Goal: Task Accomplishment & Management: Manage account settings

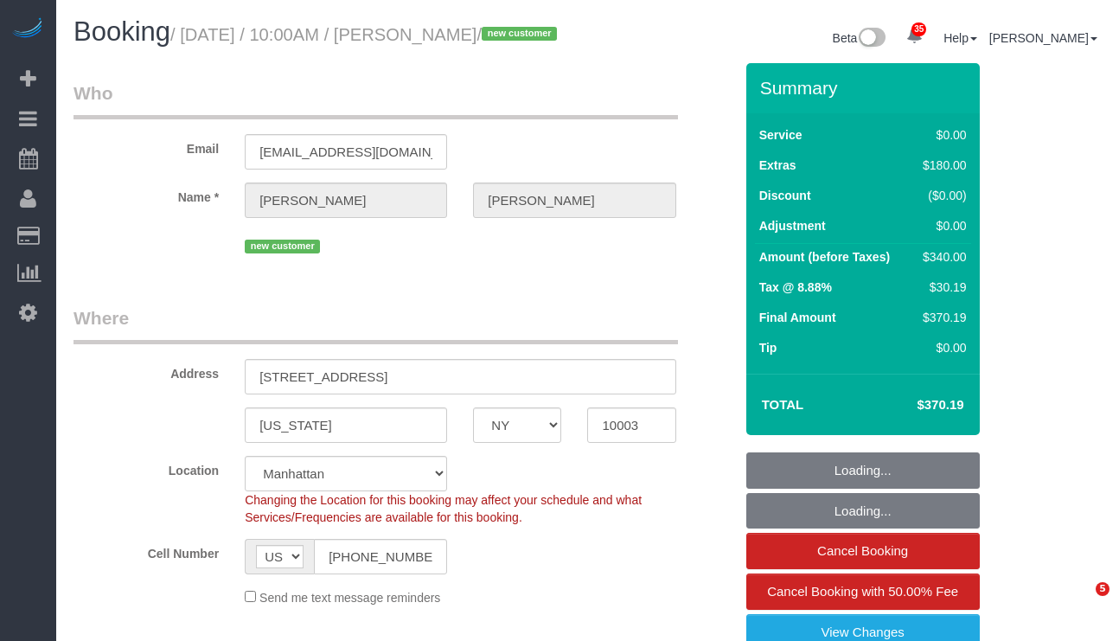
select select "NY"
select select "number:58"
select select "number:79"
select select "number:15"
select select "number:5"
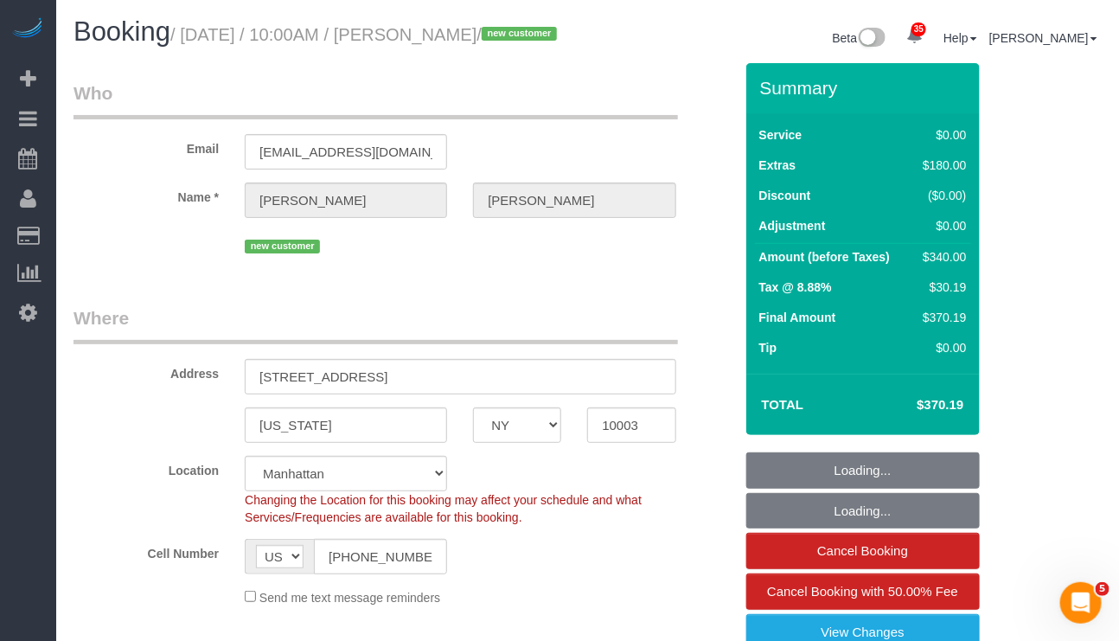
select select "string:stripe-pm_1SFXjp4VGloSiKo77DqSVT6n"
select select "object:1467"
select select "1"
select select "spot1"
select select "1"
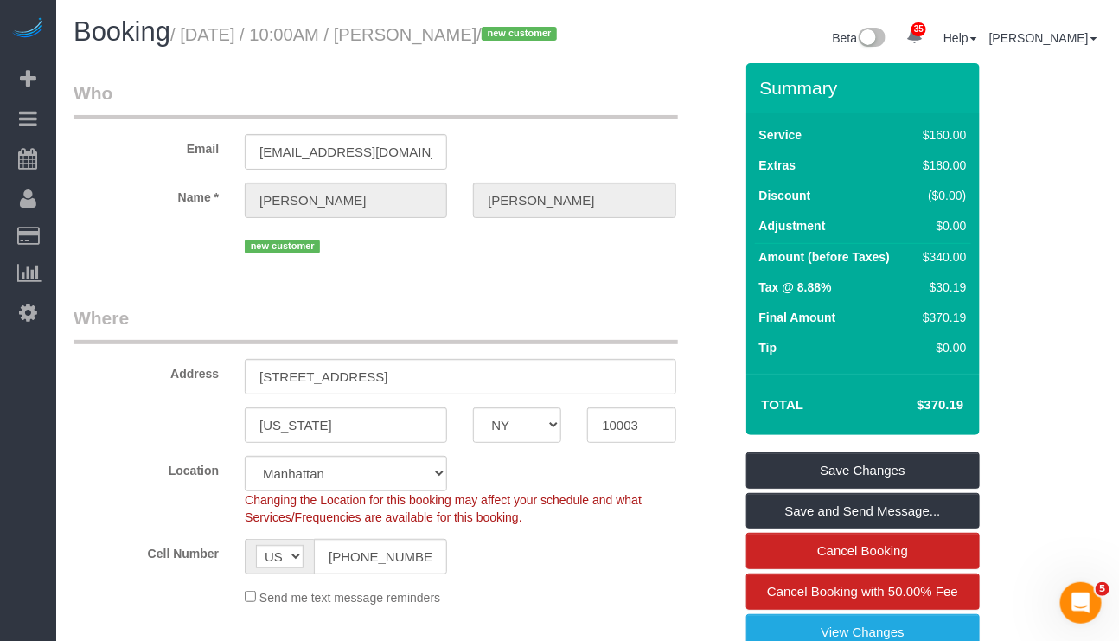
click at [532, 119] on legend "Who" at bounding box center [376, 99] width 605 height 39
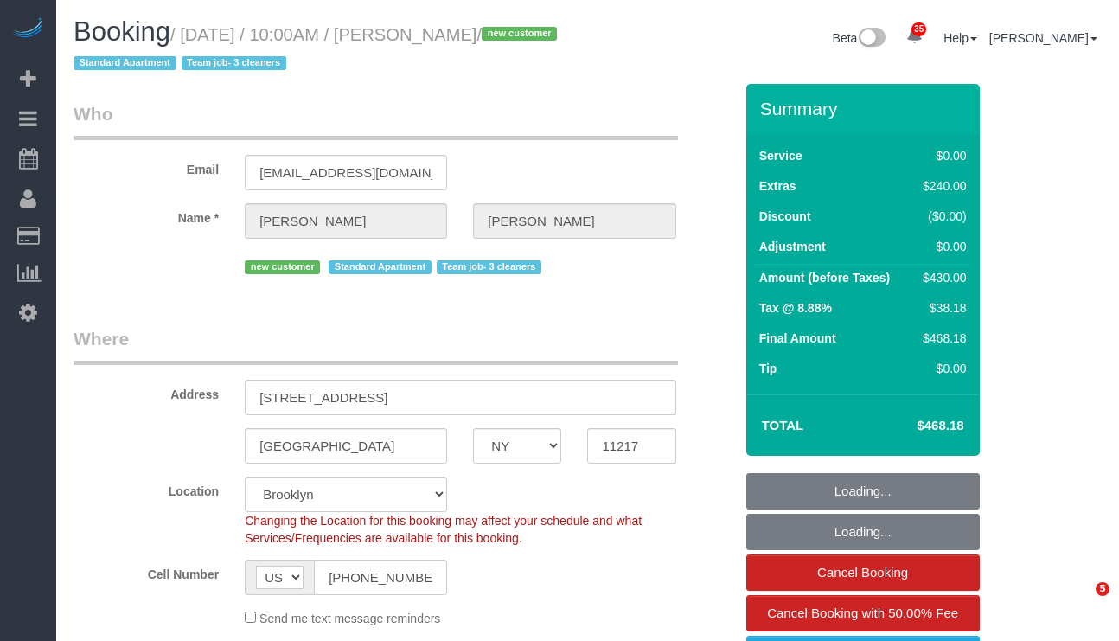
select select "NY"
select select "number:89"
select select "number:72"
select select "number:15"
select select "number:5"
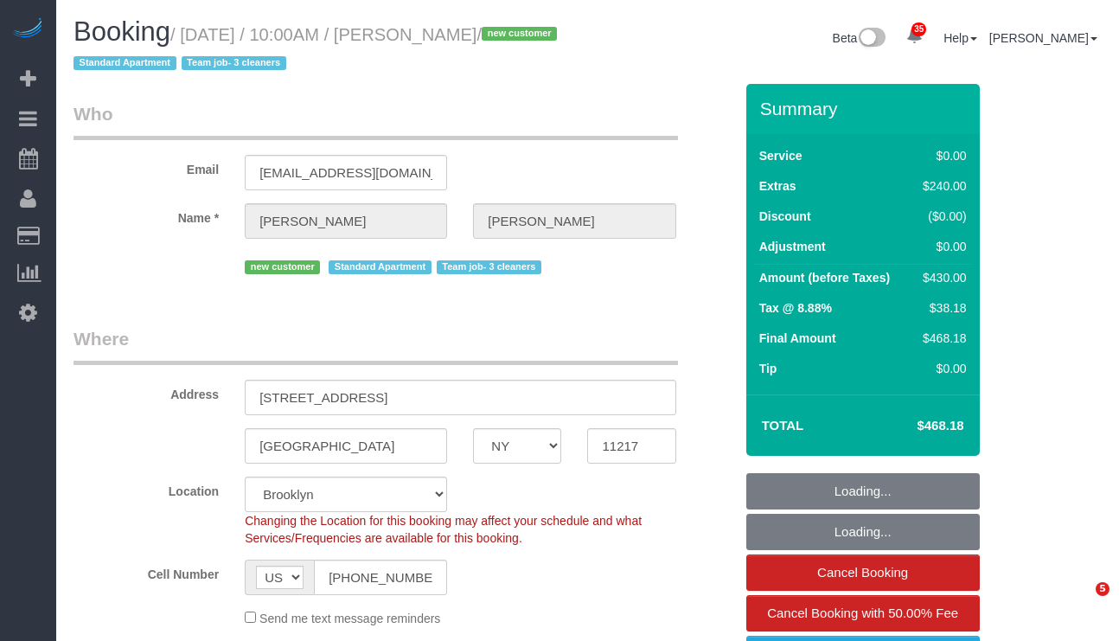
select select "object:1446"
select select "2"
select select "spot1"
select select "spot47"
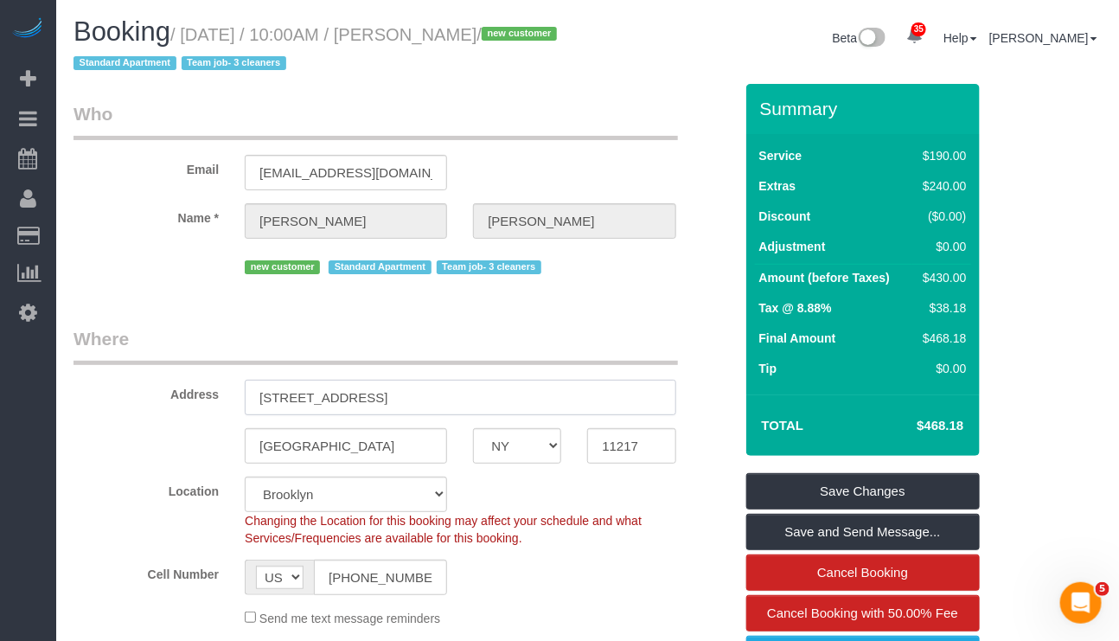
drag, startPoint x: 450, startPoint y: 388, endPoint x: 244, endPoint y: 393, distance: 206.0
click at [245, 393] on input "26 South Oxford Street, Apt 2A" at bounding box center [460, 397] width 431 height 35
drag, startPoint x: 319, startPoint y: 452, endPoint x: 250, endPoint y: 452, distance: 69.2
click at [250, 452] on input "[GEOGRAPHIC_DATA]" at bounding box center [346, 445] width 202 height 35
click at [620, 431] on body "35 Beta Your Notifications You have 0 alerts × You have 5 to charge for 10/06/2…" at bounding box center [559, 320] width 1119 height 641
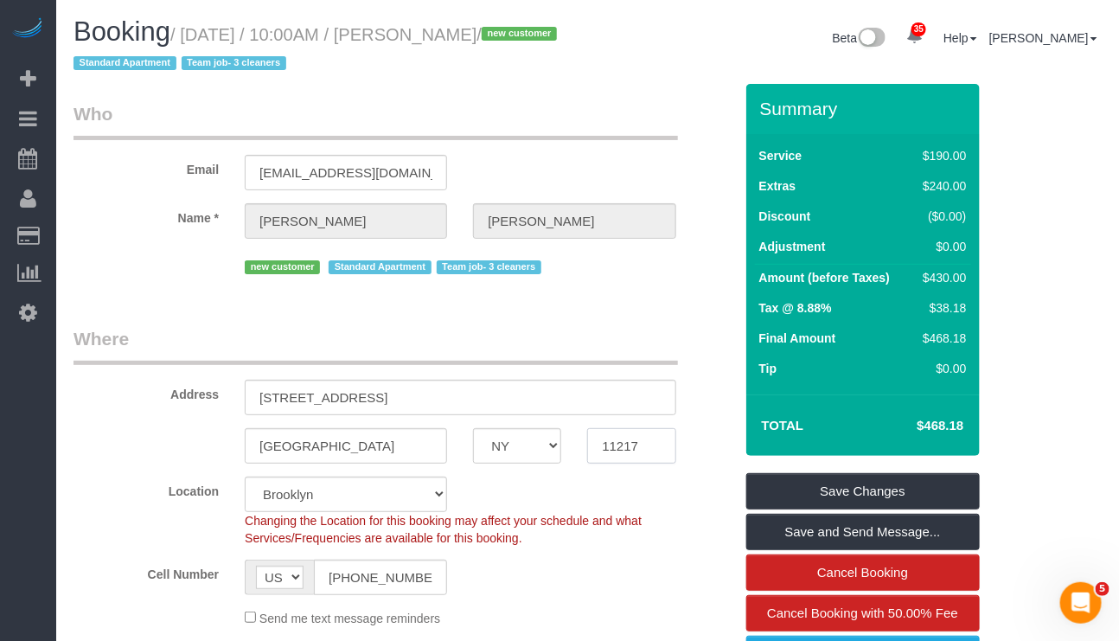
click at [1119, 0] on com-1password-button at bounding box center [1119, 0] width 0 height 0
click at [97, 271] on div "new customer Standard Apartment Team job- 3 cleaners" at bounding box center [404, 265] width 686 height 27
click at [633, 460] on input "11217" at bounding box center [631, 445] width 88 height 35
click at [633, 459] on input "11217" at bounding box center [631, 445] width 88 height 35
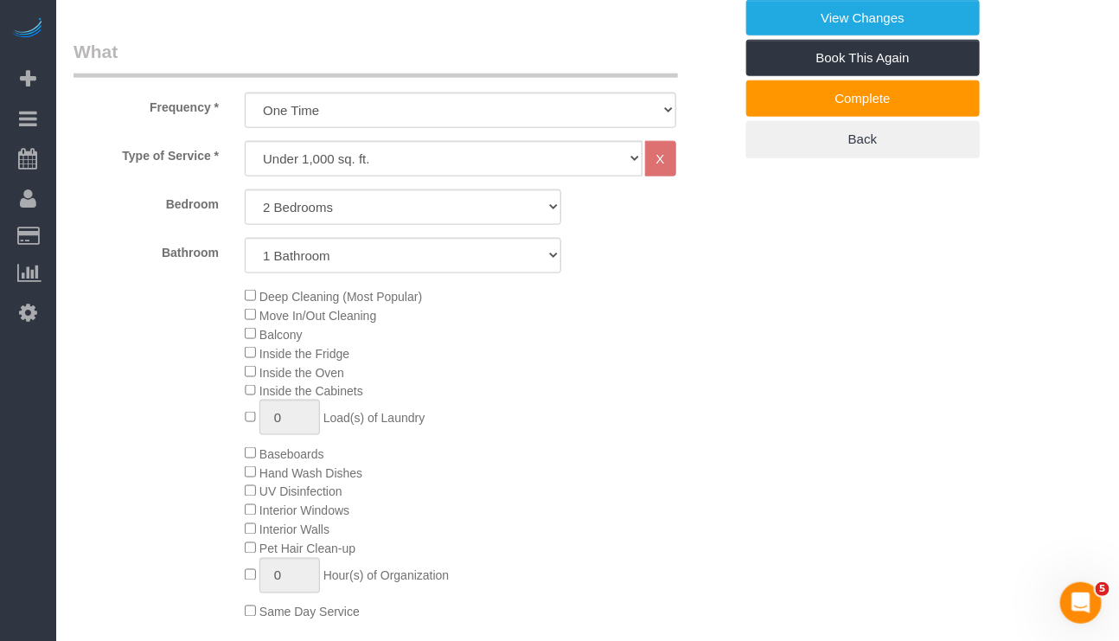
scroll to position [519, 0]
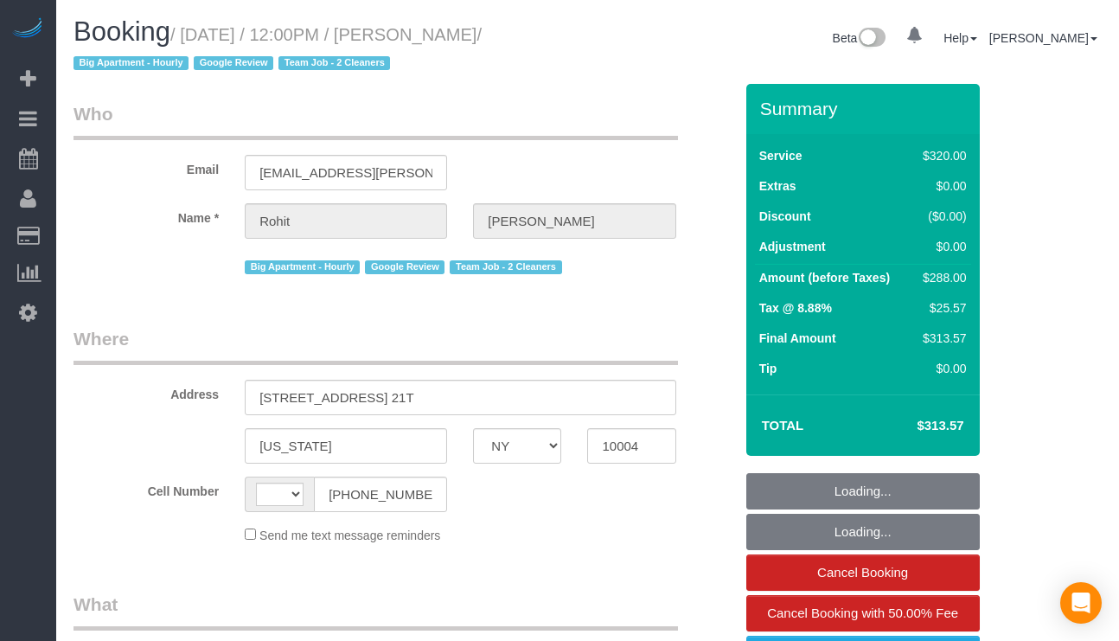
select select "NY"
select select "object:584"
select select "2"
select select "spot1"
select select "number:89"
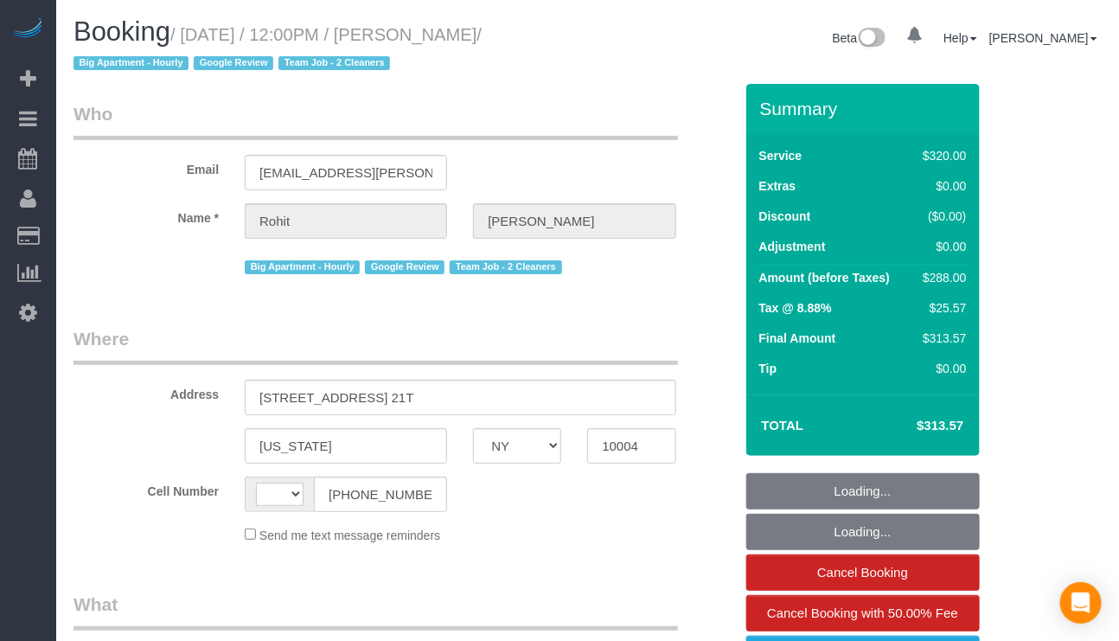
select select "number:90"
select select "number:15"
select select "number:6"
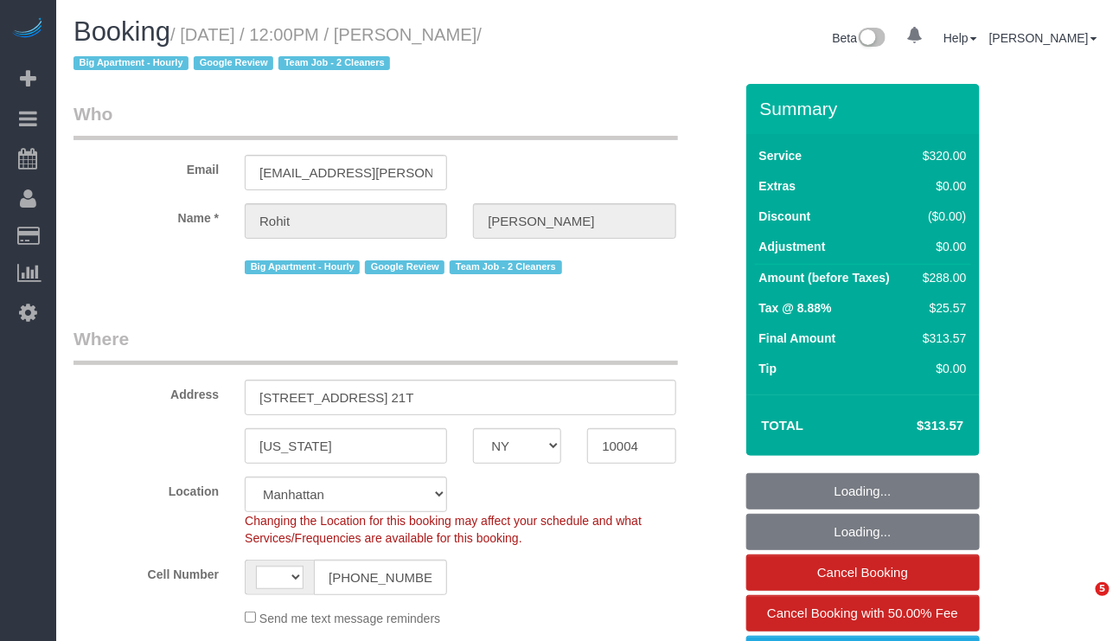
select select "string:stripe-pm_1Qkc8H4VGloSiKo7xjSCdFB1"
select select "string:US"
select select "object:1456"
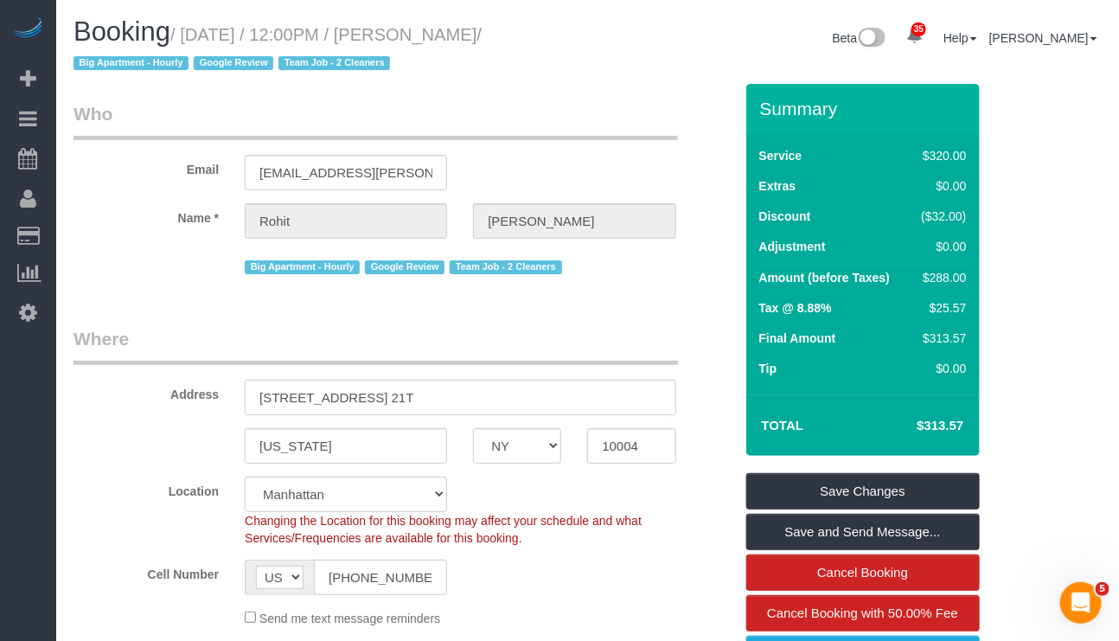
drag, startPoint x: 254, startPoint y: 398, endPoint x: 354, endPoint y: 405, distance: 99.7
click at [354, 405] on input "25 Broad Street, Apt. 21T" at bounding box center [460, 397] width 431 height 35
click at [623, 447] on input "10004" at bounding box center [631, 445] width 88 height 35
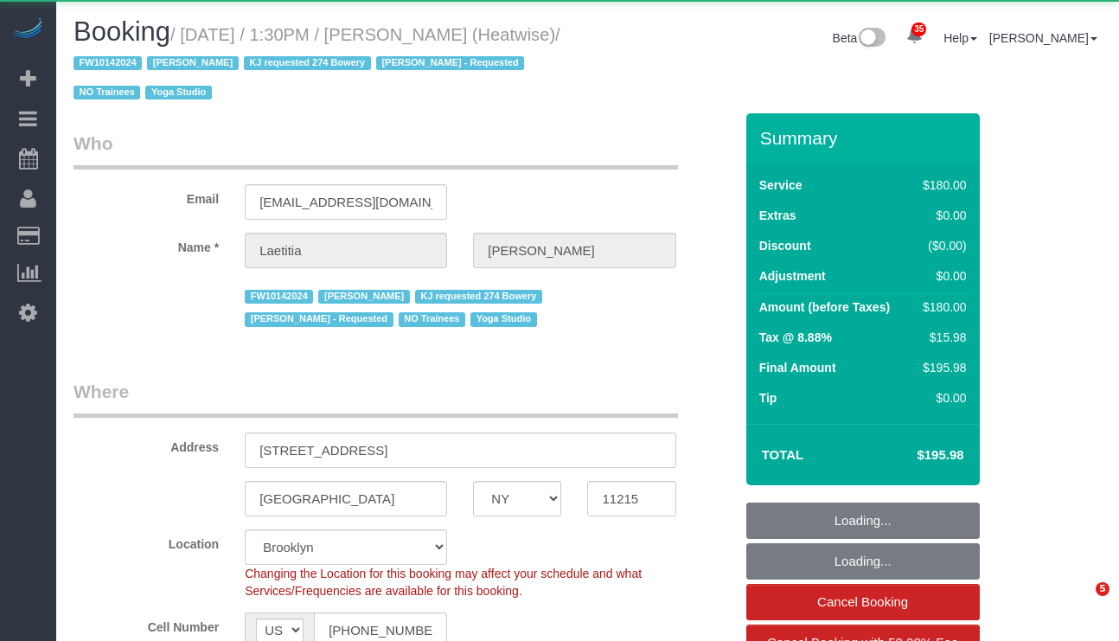
select select "NY"
select select "string:stripe-pm_1RaIPN4VGloSiKo7a9kdhFlp"
select select "object:855"
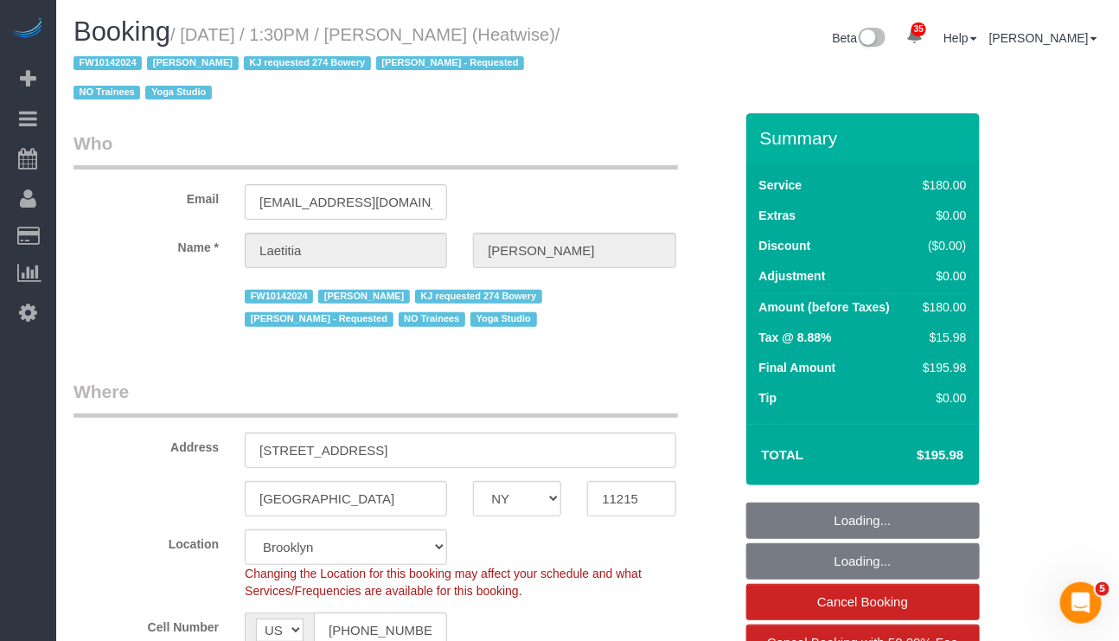
select select "180"
select select "number:89"
select select "number:90"
select select "number:15"
select select "number:7"
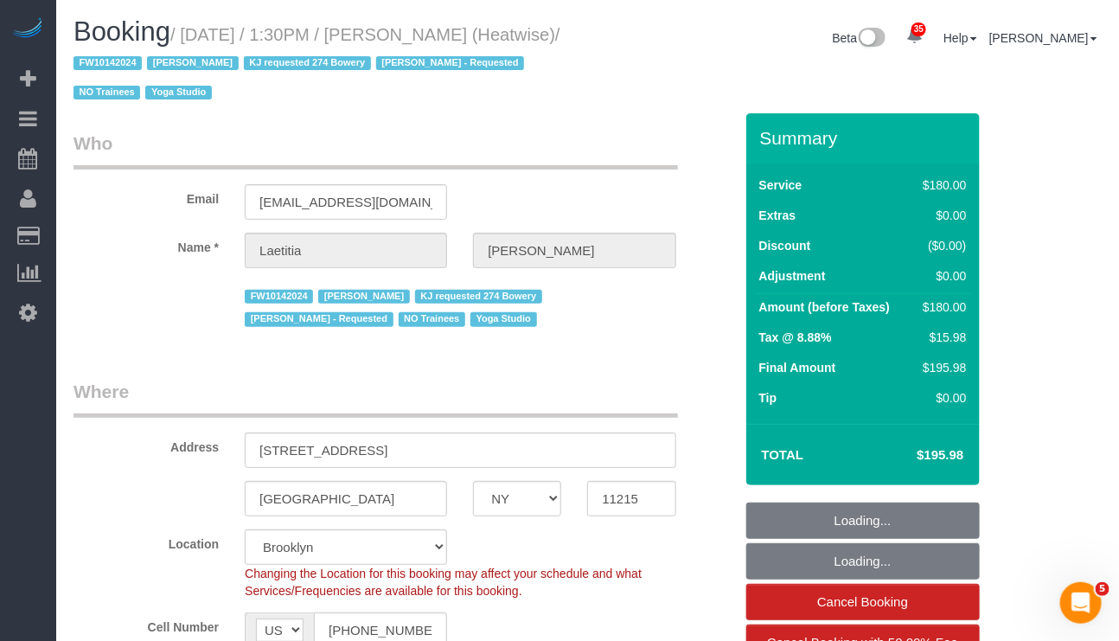
select select "object:1321"
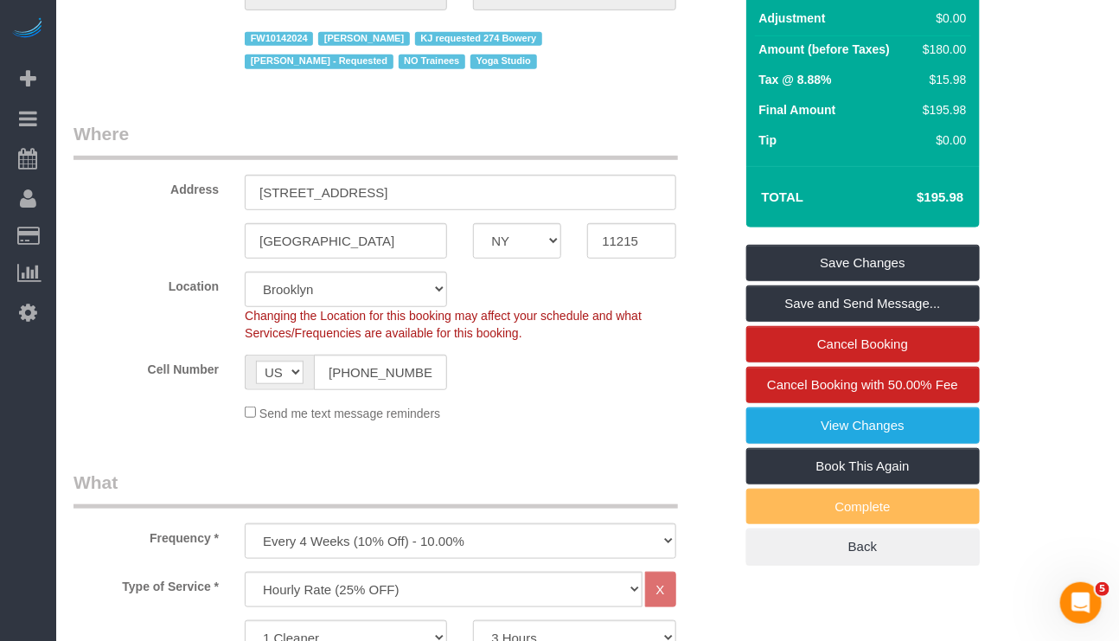
scroll to position [260, 0]
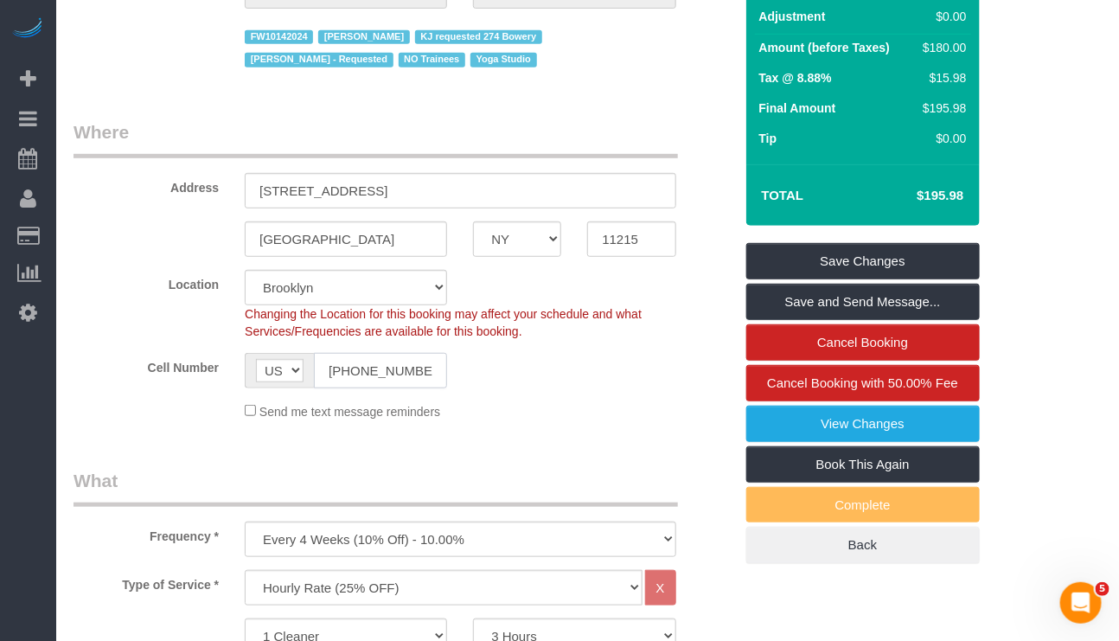
drag, startPoint x: 429, startPoint y: 376, endPoint x: 299, endPoint y: 362, distance: 130.6
click at [299, 362] on div "AF AL DZ AD AO AI AQ AG AR AM AW AU AT AZ BS BH BD BB BY BE BZ BJ BM BT BO BA B…" at bounding box center [346, 370] width 202 height 35
click at [602, 371] on div "Cell Number AF AL DZ AD AO AI AQ AG AR AM AW AU AT AZ BS BH BD BB BY BE BZ BJ B…" at bounding box center [404, 370] width 686 height 35
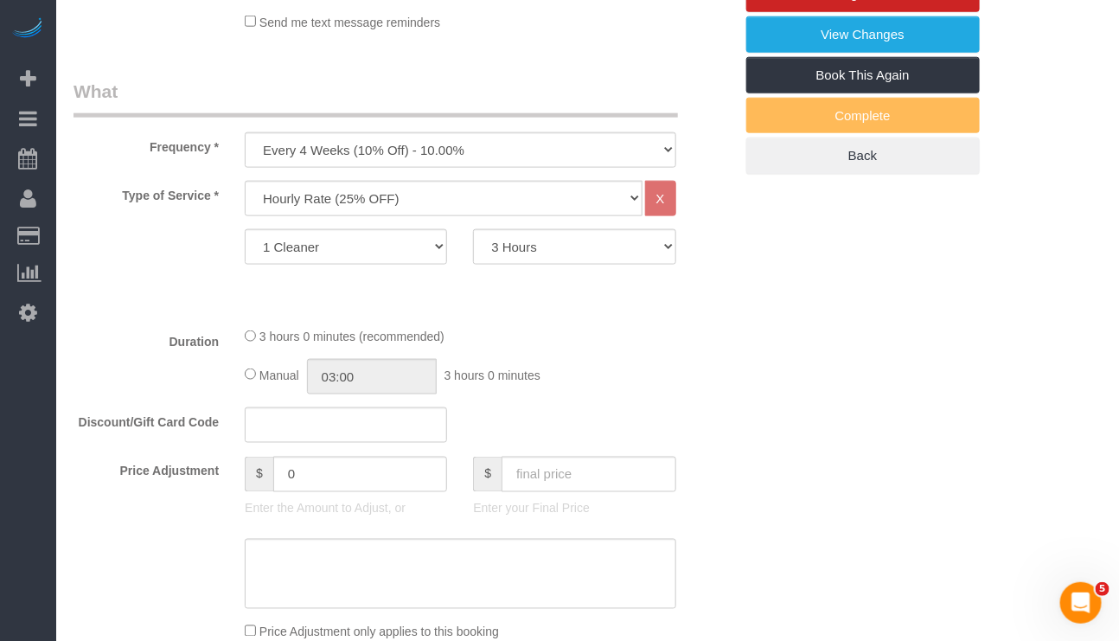
scroll to position [779, 0]
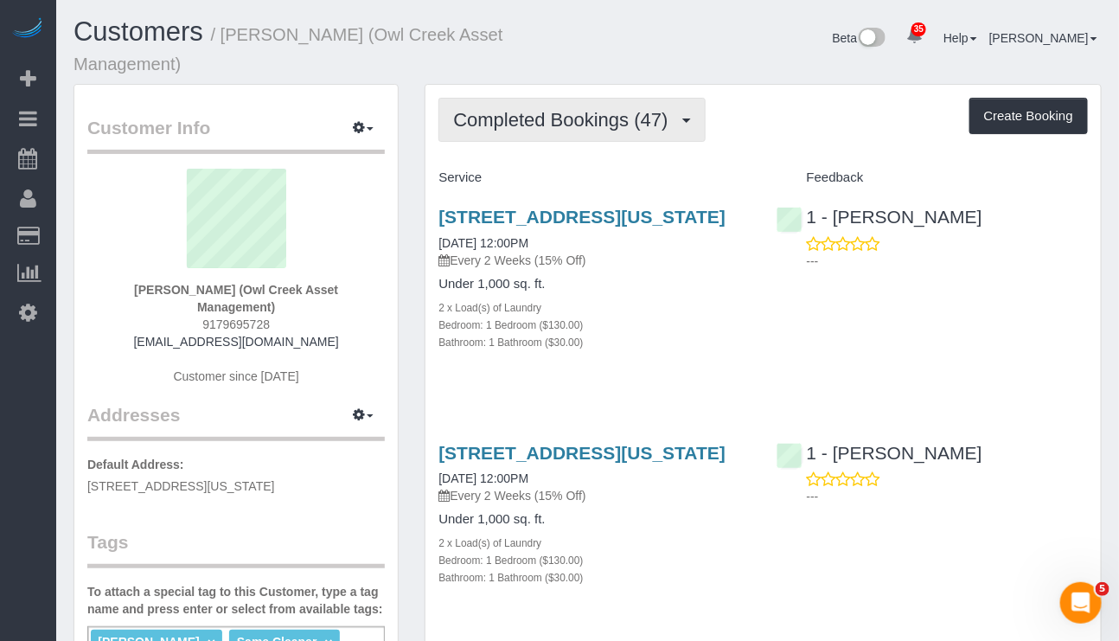
click at [600, 109] on span "Completed Bookings (47)" at bounding box center [564, 120] width 223 height 22
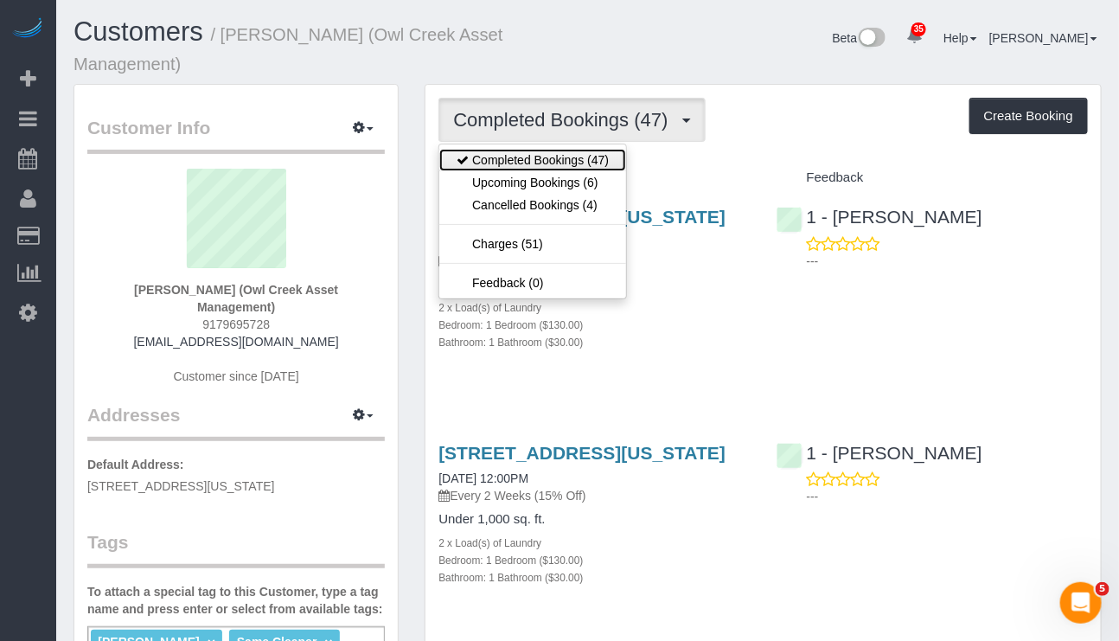
click at [587, 151] on link "Completed Bookings (47)" at bounding box center [532, 160] width 187 height 22
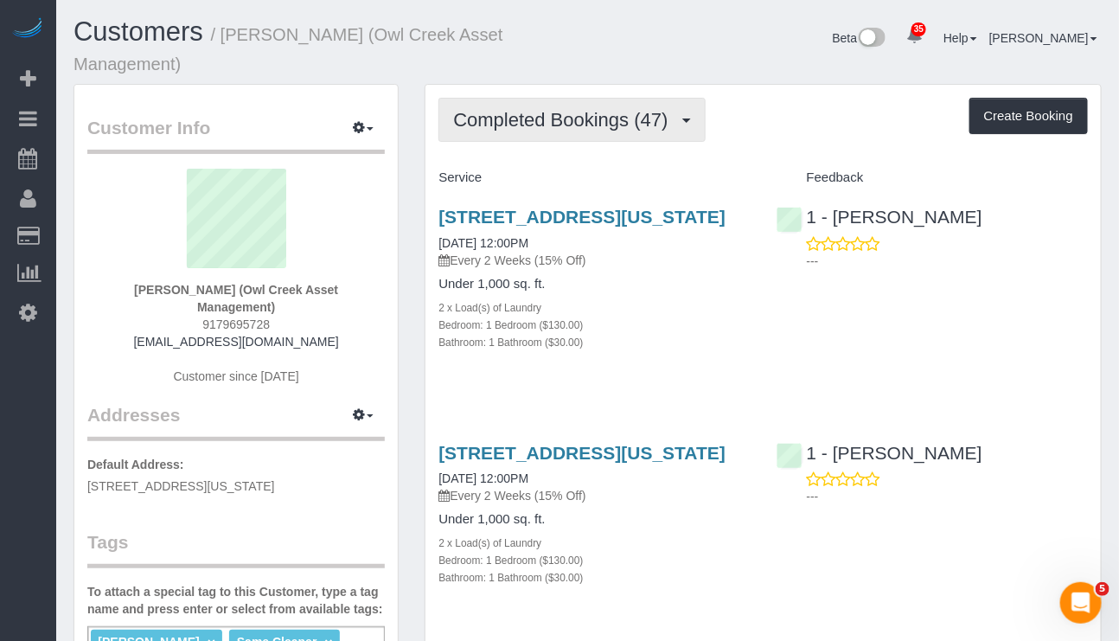
click at [581, 109] on span "Completed Bookings (47)" at bounding box center [564, 120] width 223 height 22
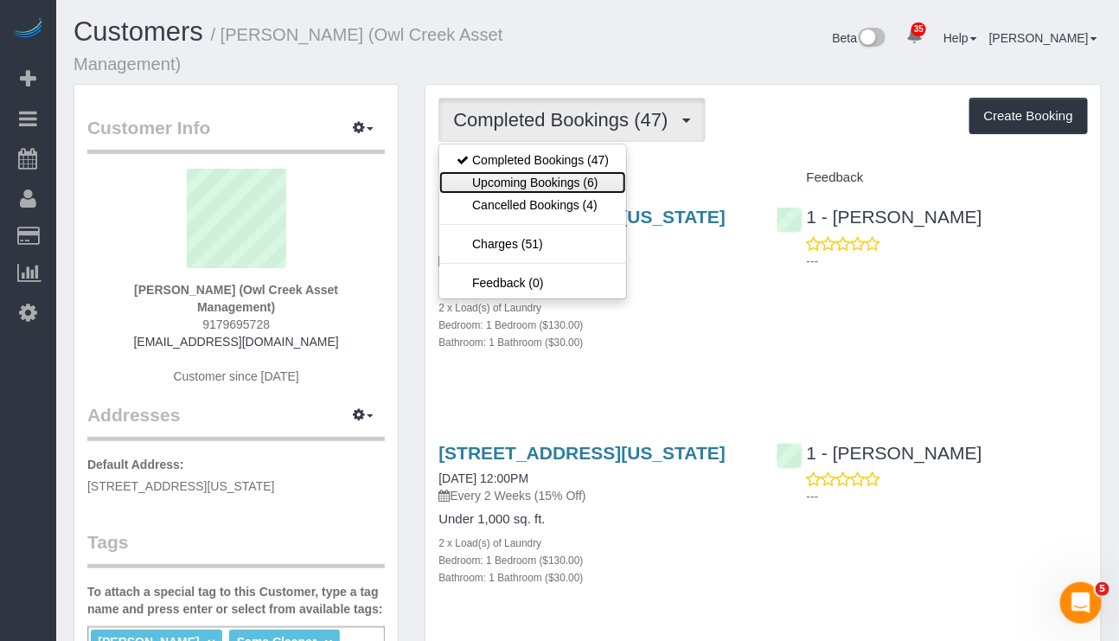
click at [563, 171] on link "Upcoming Bookings (6)" at bounding box center [532, 182] width 187 height 22
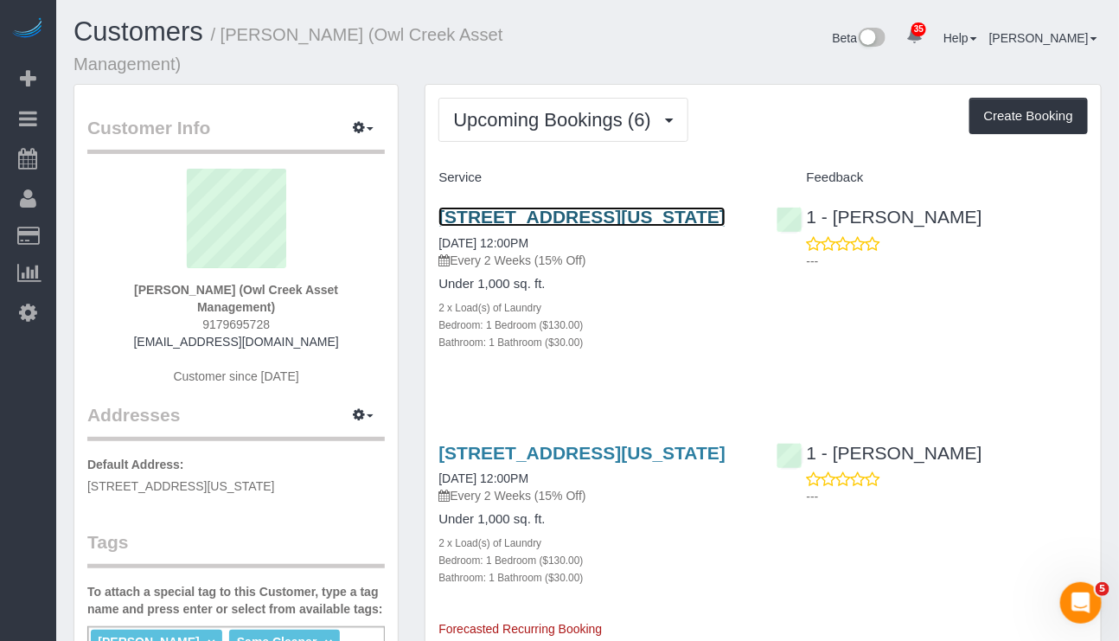
click at [637, 207] on link "1 Astor Place, Apt.8b, New York, NY 10003" at bounding box center [582, 217] width 287 height 20
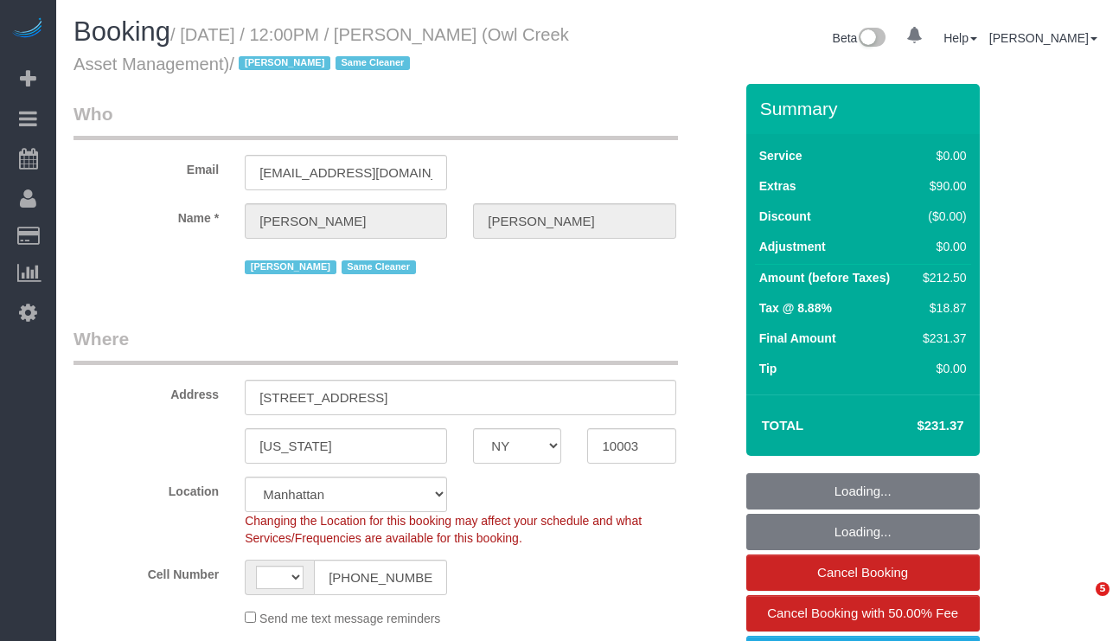
select select "NY"
select select "object:832"
select select "1"
select select "number:89"
select select "number:90"
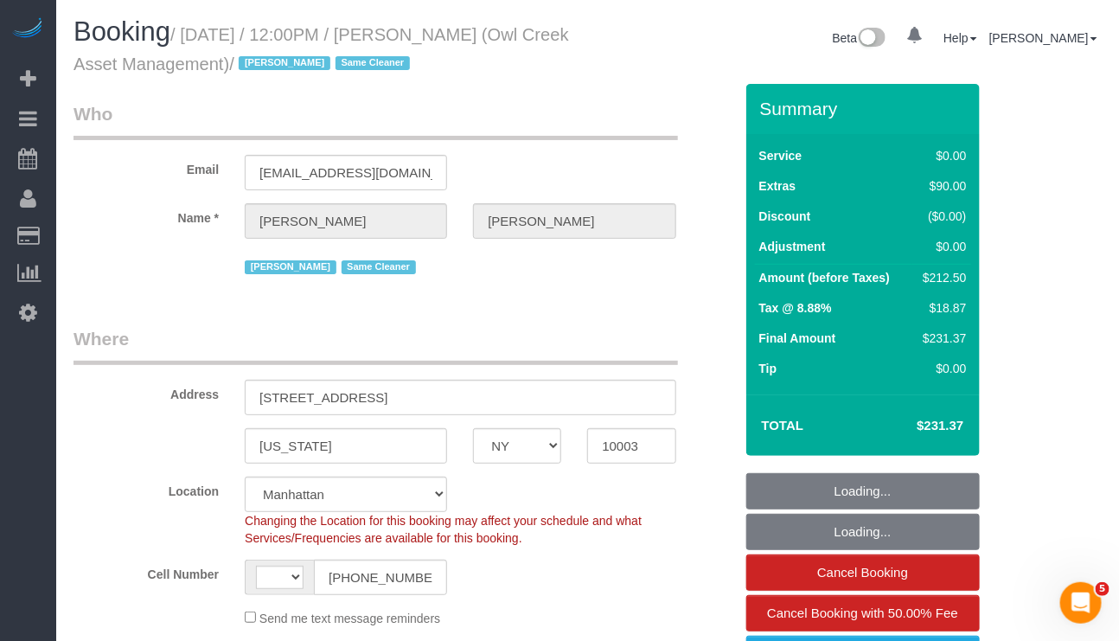
select select "number:15"
select select "number:5"
select select "string:[GEOGRAPHIC_DATA]"
select select "string:stripe-pm_1NmKBJ4VGloSiKo7fwJ9Gviu"
select select "spot1"
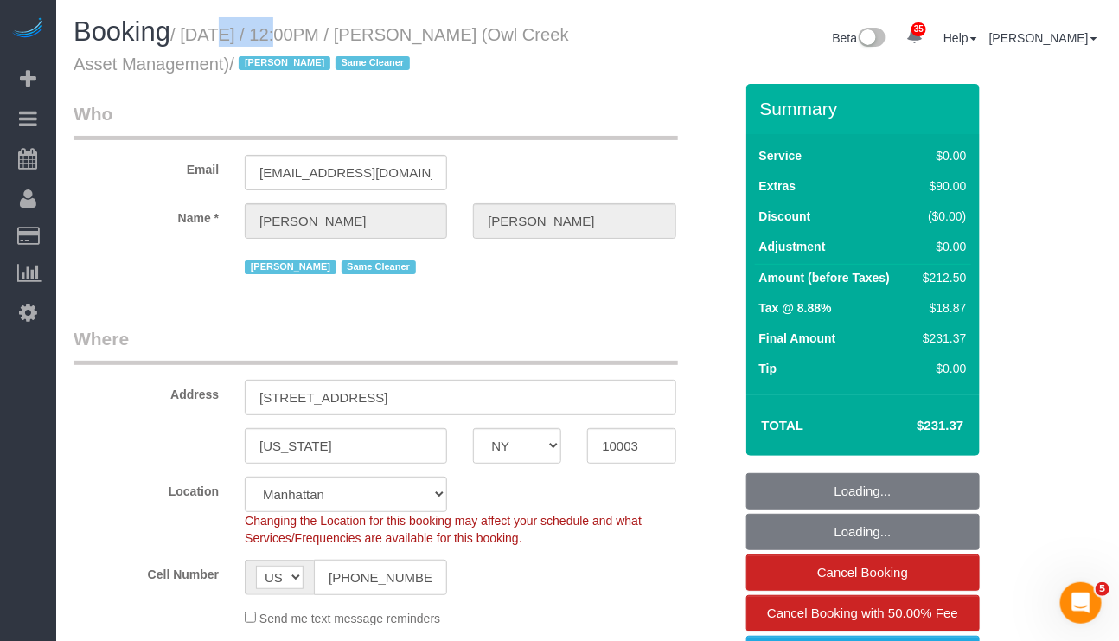
select select "1"
drag, startPoint x: 190, startPoint y: 36, endPoint x: 286, endPoint y: 61, distance: 99.0
click at [286, 61] on small "/ [DATE] / 12:00PM / [PERSON_NAME] (Owl Creek Asset Management) / [PERSON_NAME]…" at bounding box center [322, 49] width 496 height 48
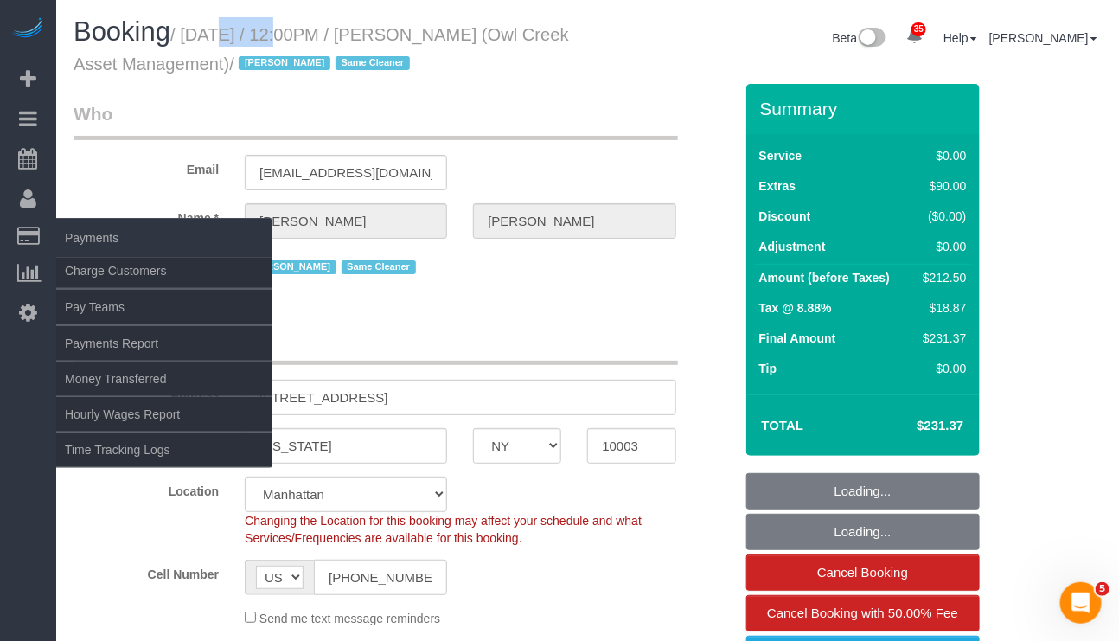
copy small "[DATE] / 12:00PM / [PERSON_NAME] (Owl Creek Asset Management)"
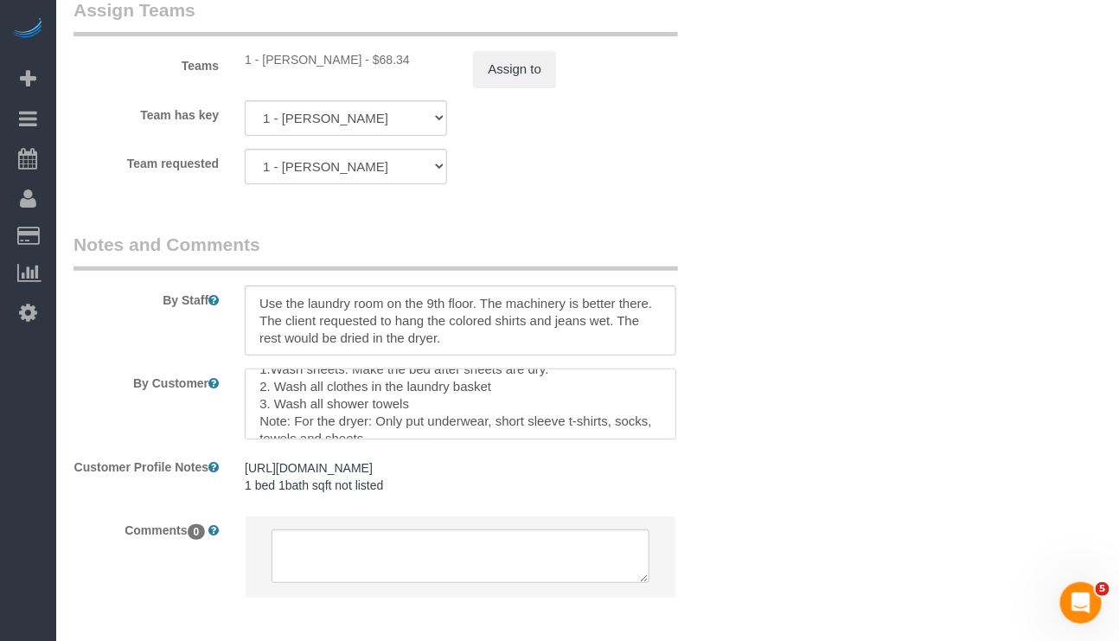
scroll to position [52, 0]
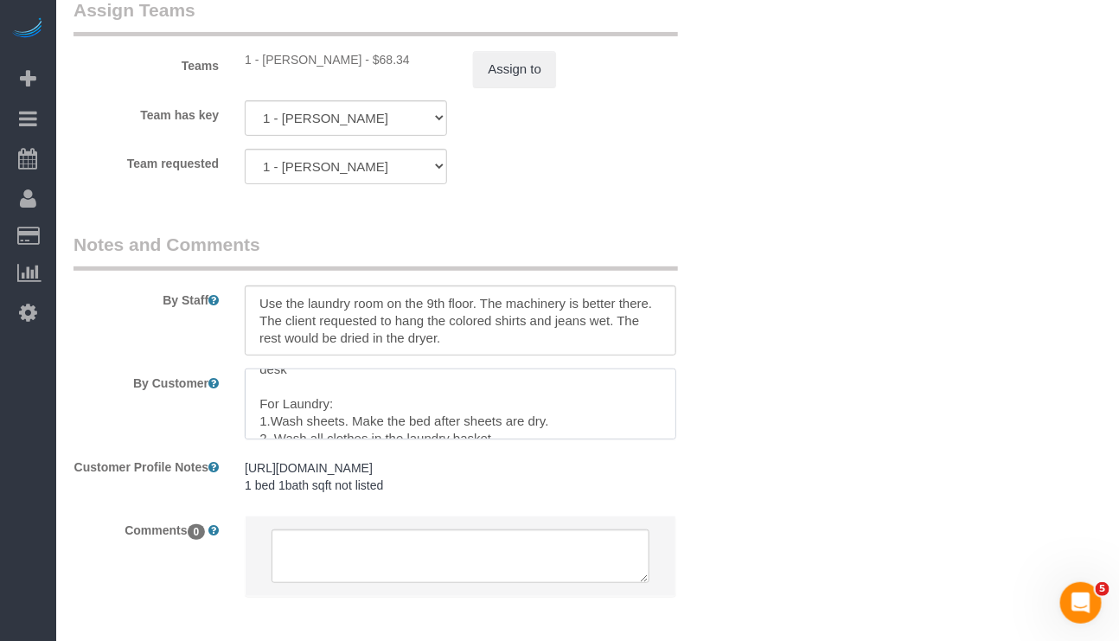
click at [515, 439] on textarea at bounding box center [460, 404] width 431 height 71
click at [356, 424] on textarea at bounding box center [460, 404] width 431 height 71
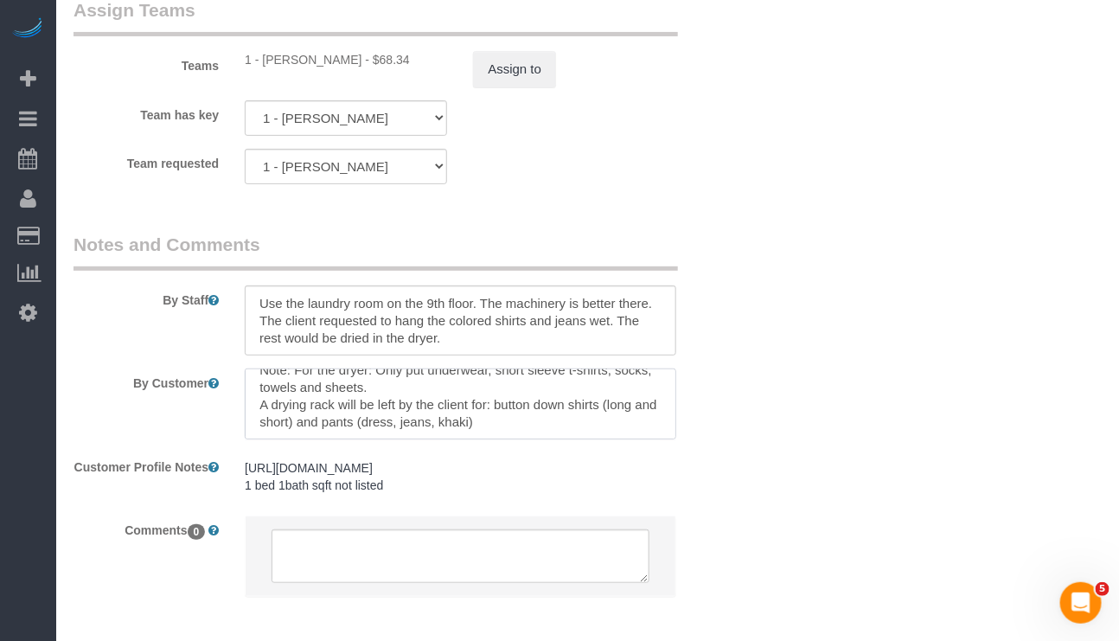
drag, startPoint x: 250, startPoint y: 442, endPoint x: 504, endPoint y: 460, distance: 254.1
click at [504, 439] on textarea at bounding box center [460, 404] width 431 height 71
paste textarea "I bought a new laundry bag, I believe I left it next to my computer chair for h…"
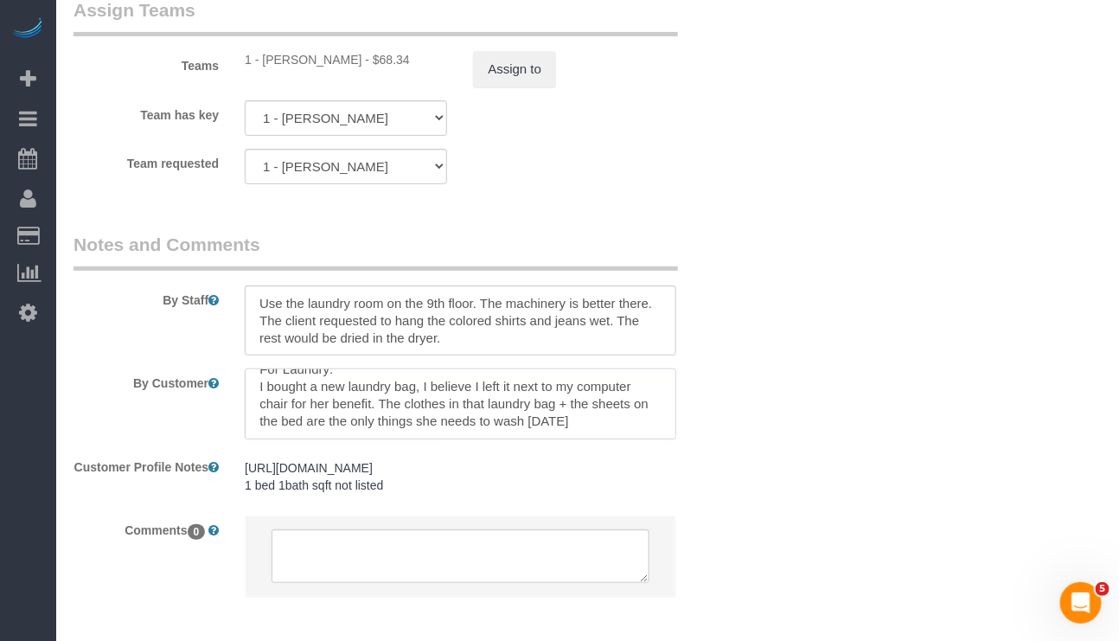
scroll to position [76, 0]
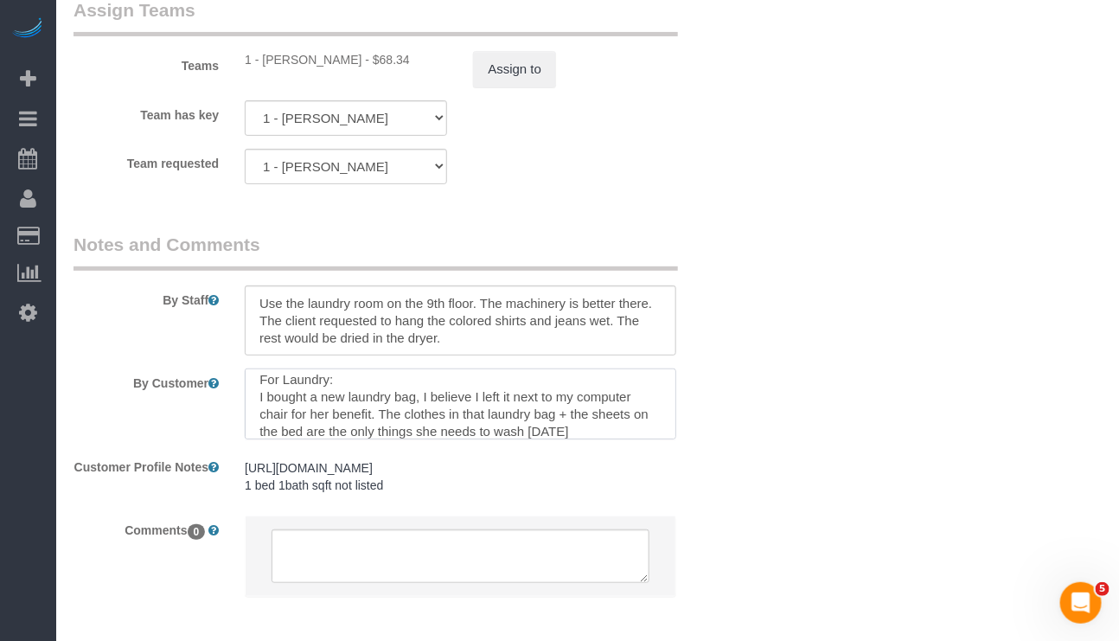
type textarea "Laundry machines are located on the 7th and 9th floors, the laundry card for th…"
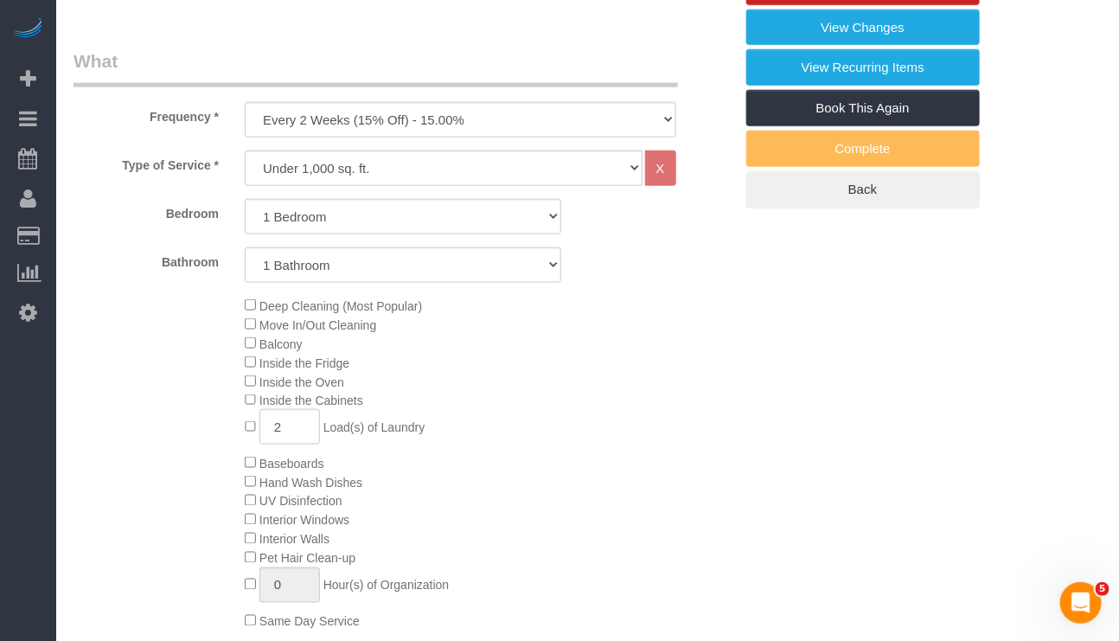
scroll to position [130, 0]
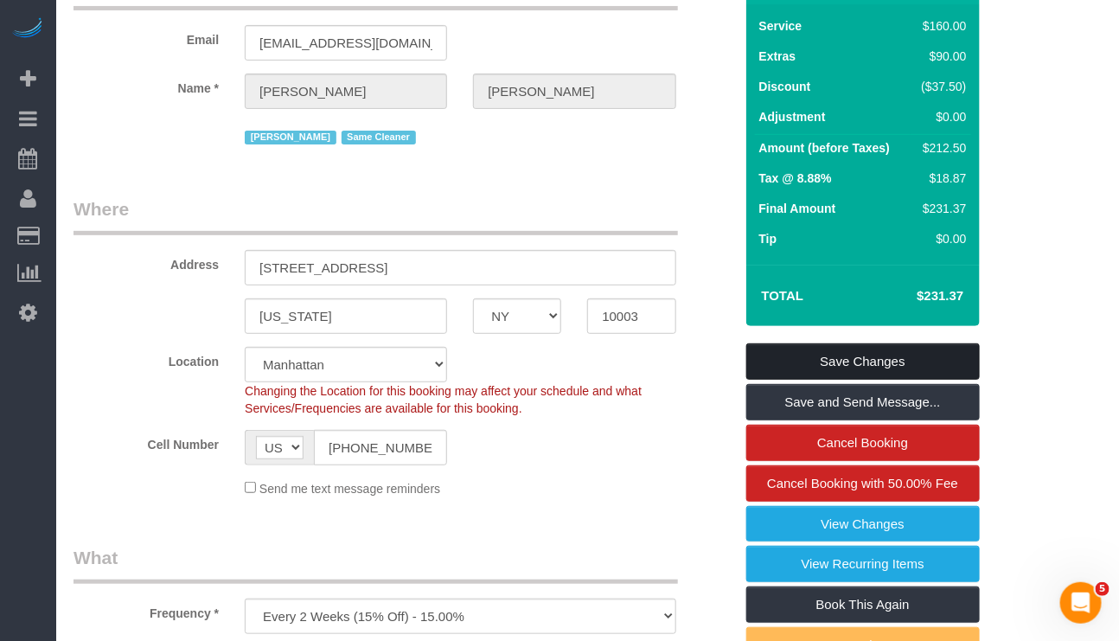
click at [846, 350] on link "Save Changes" at bounding box center [864, 361] width 234 height 36
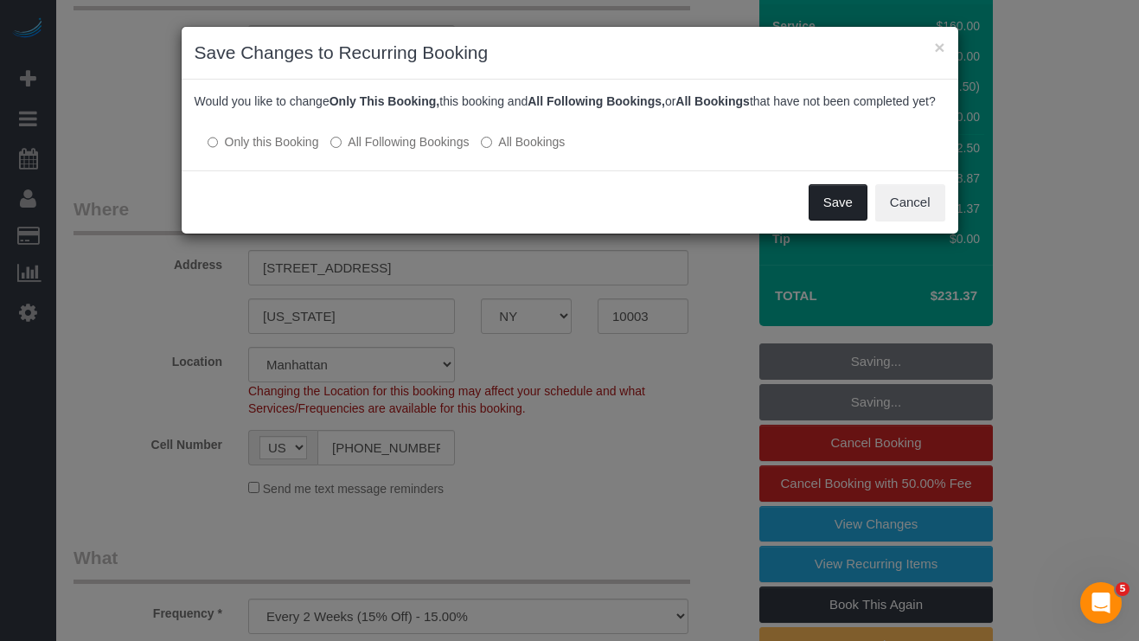
click at [828, 221] on button "Save" at bounding box center [838, 202] width 59 height 36
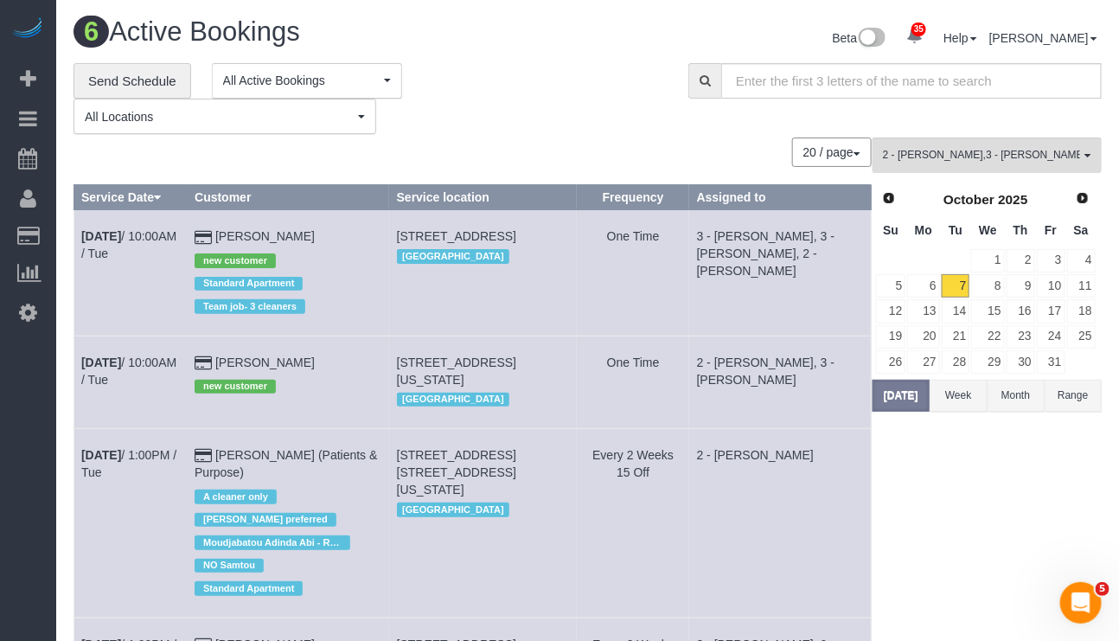
click at [472, 145] on div "20 / page 10 / page 20 / page 30 / page 40 / page 50 / page 100 / page" at bounding box center [473, 152] width 799 height 29
click at [447, 590] on td "300 East 57th Street, Apt. 12c, New York, NY 10022 Manhattan" at bounding box center [483, 523] width 188 height 189
click at [760, 87] on input "text" at bounding box center [912, 80] width 381 height 35
click at [1059, 157] on span "2 - Milagros Ramirez , 3 - Geraldin Bastidas , 3 - Martha Chicaiza" at bounding box center [981, 155] width 197 height 15
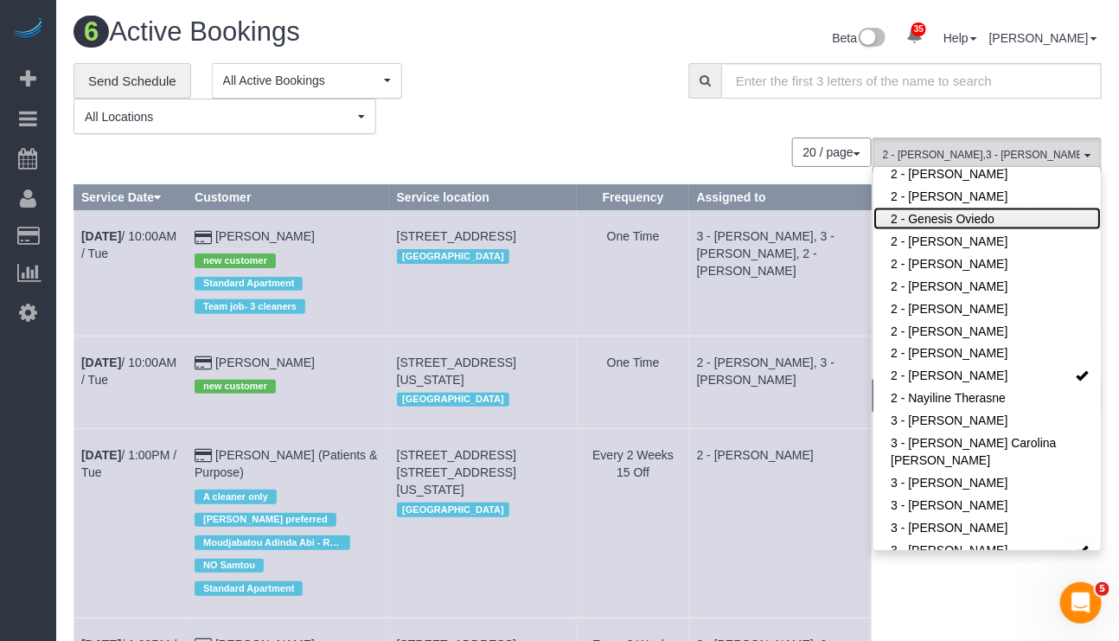
click at [974, 208] on link "2 - Genesis Oviedo" at bounding box center [988, 219] width 228 height 22
click at [537, 138] on div "20 / page 10 / page 20 / page 30 / page 40 / page 50 / page 100 / page" at bounding box center [473, 152] width 799 height 29
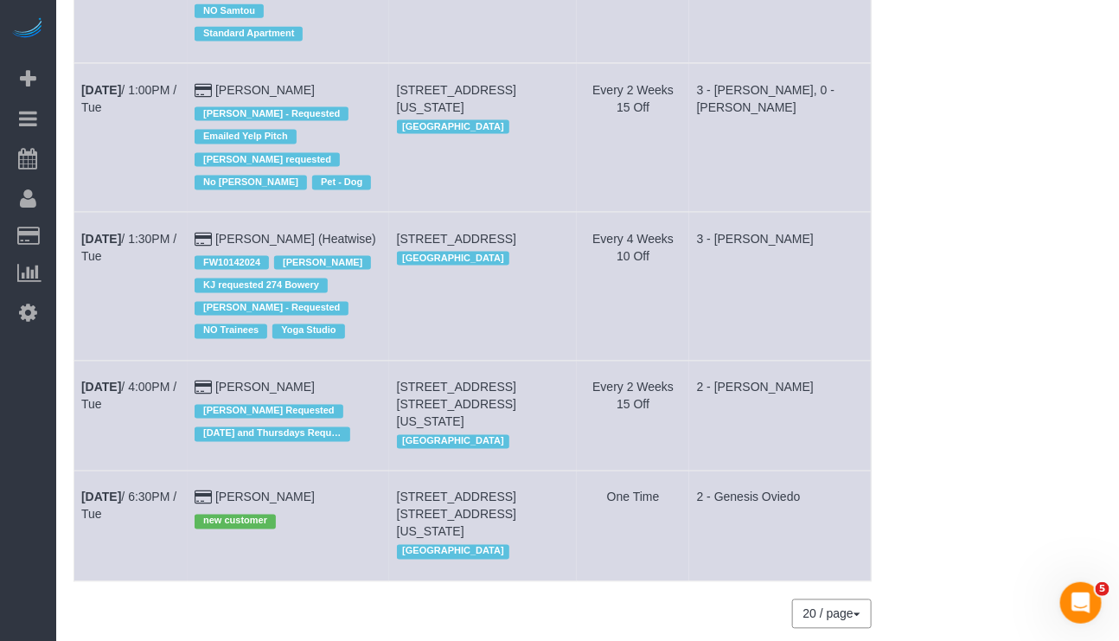
scroll to position [844, 0]
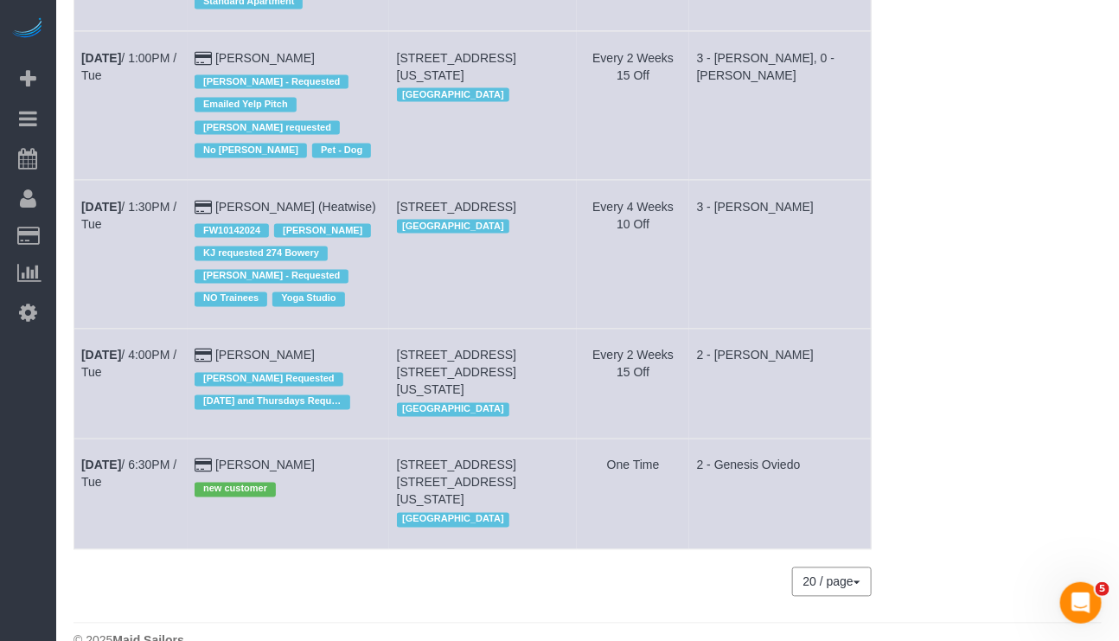
drag, startPoint x: 470, startPoint y: 621, endPoint x: 393, endPoint y: 566, distance: 94.8
click at [460, 623] on footer "© 2025 Maid Sailors" at bounding box center [588, 640] width 1029 height 35
click at [119, 459] on b "Oct 7th" at bounding box center [101, 466] width 40 height 14
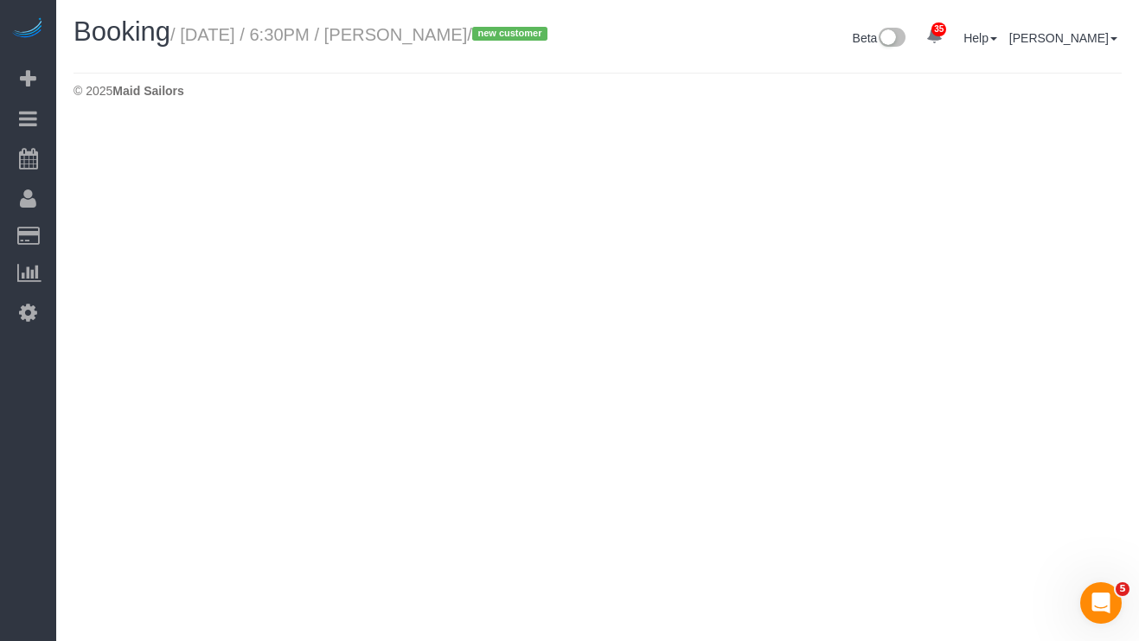
select select "NY"
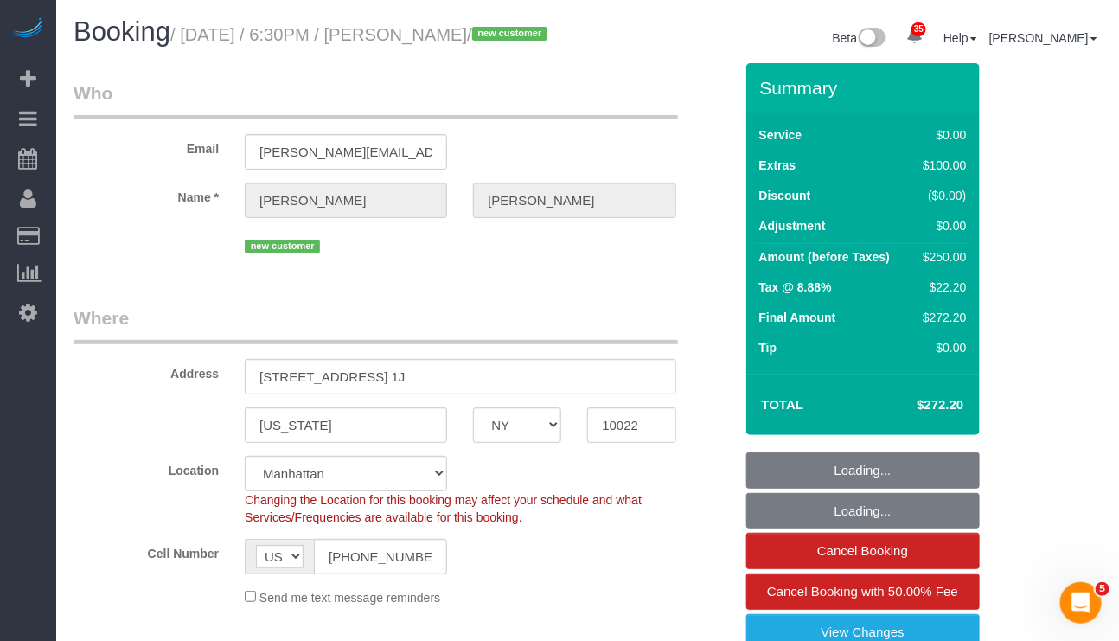
select select "object:2742"
select select "string:stripe-pm_1SFGE14VGloSiKo78cp1AKh9"
select select "number:66"
select select "number:90"
select select "number:15"
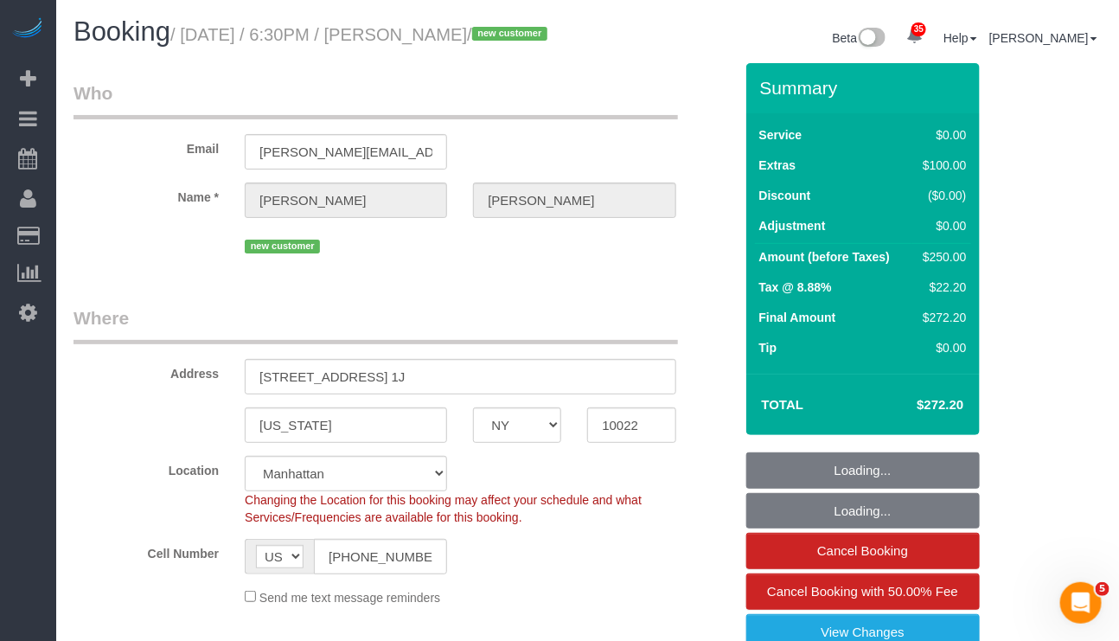
select select "number:6"
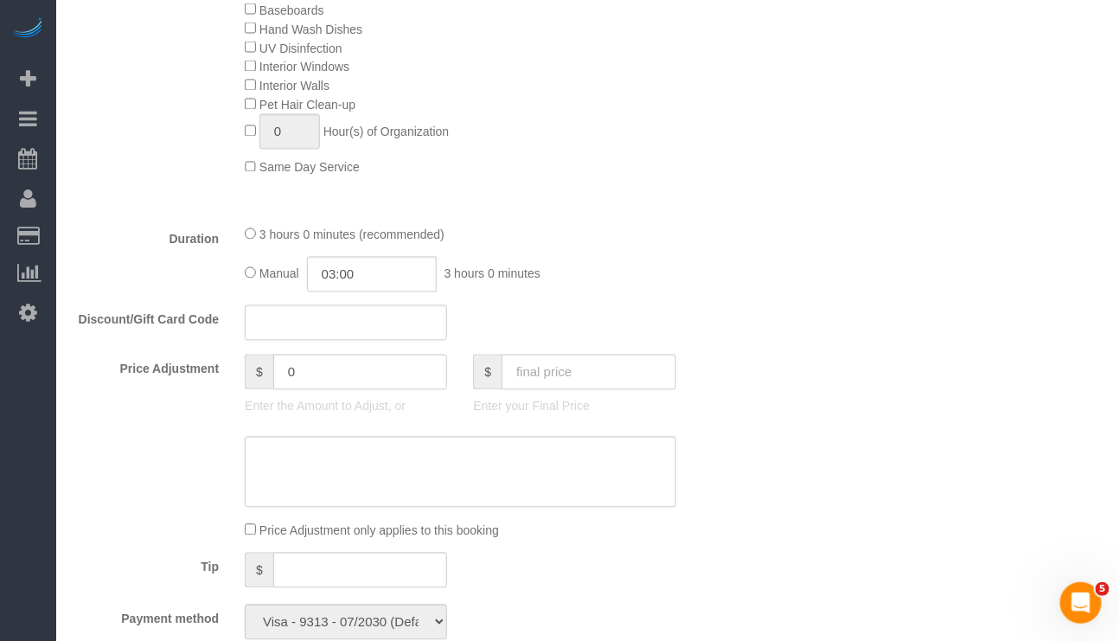
scroll to position [1038, 0]
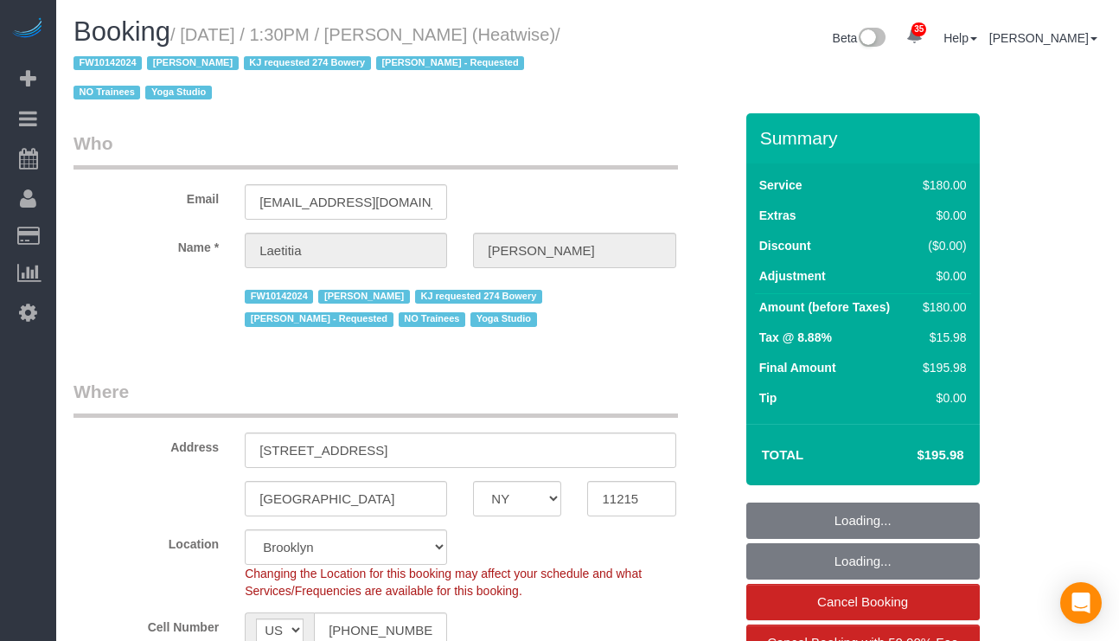
select select "NY"
select select "object:994"
select select "string:stripe-pm_1RaIPN4VGloSiKo7a9kdhFlp"
select select "number:89"
select select "number:90"
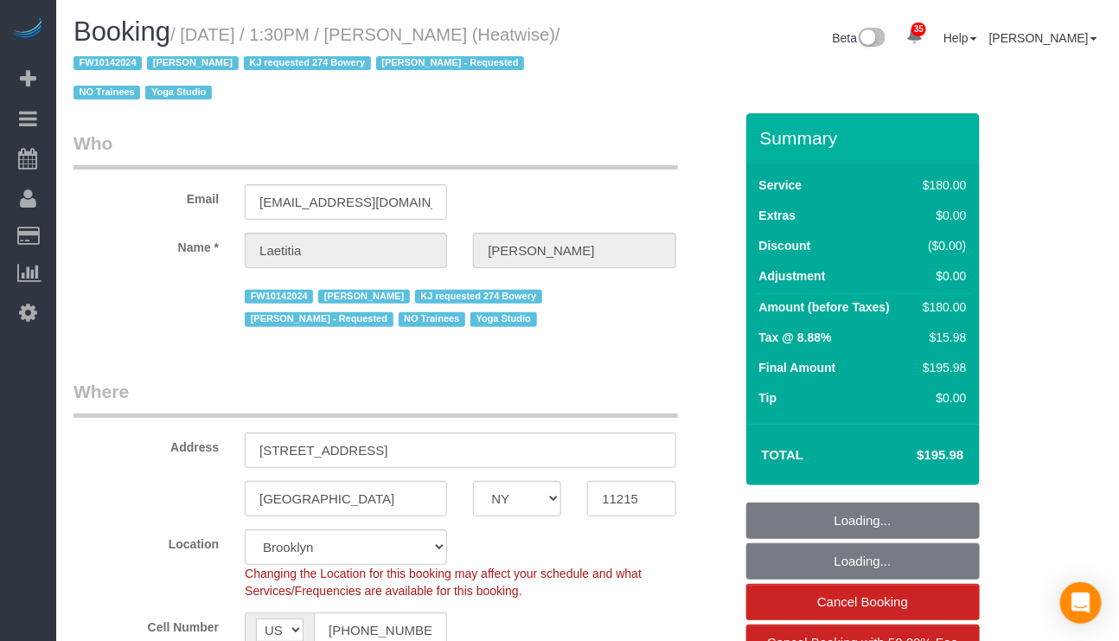
select select "number:15"
select select "number:7"
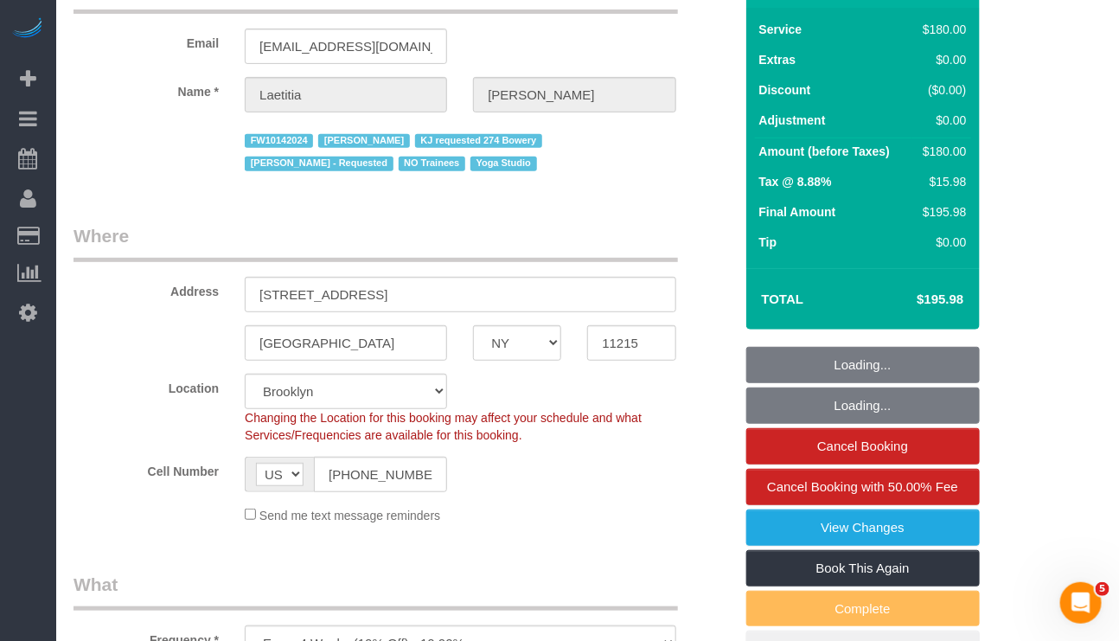
scroll to position [260, 0]
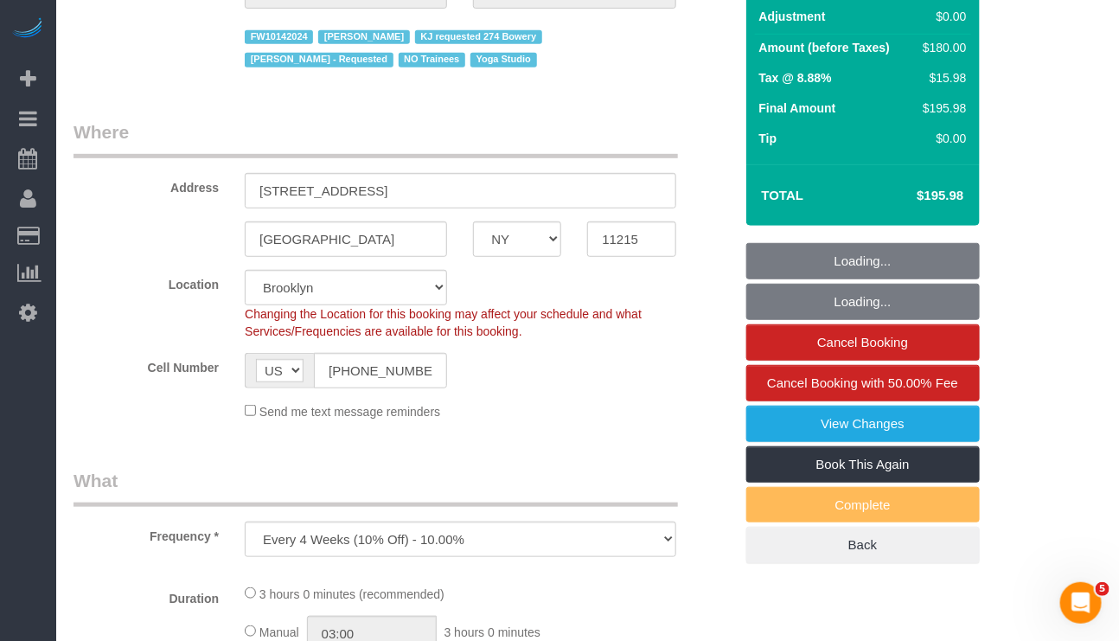
select select "180"
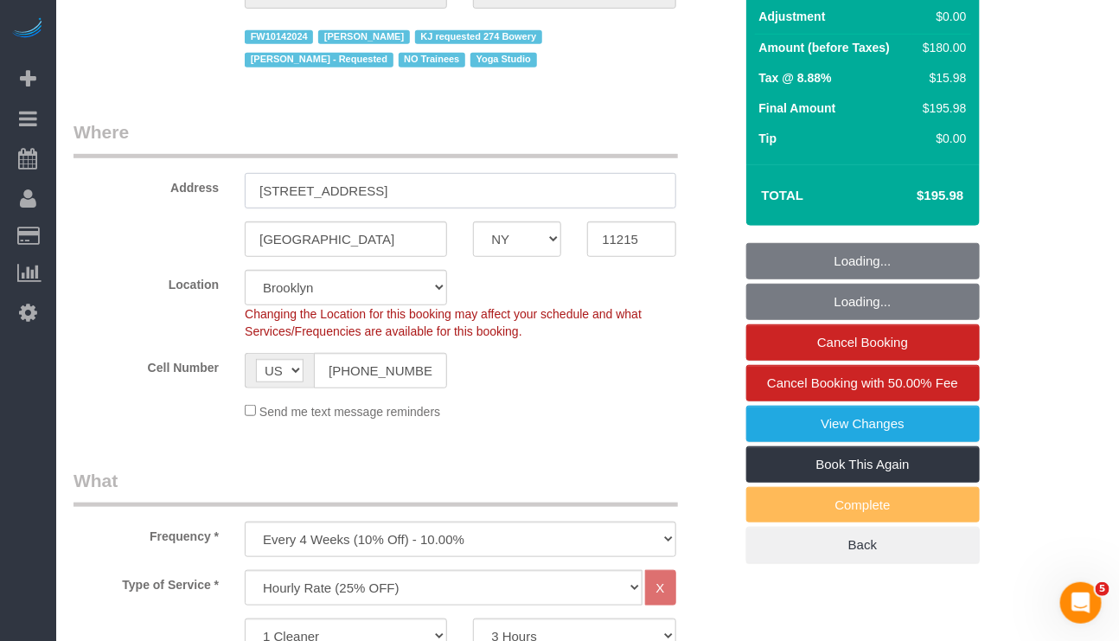
drag, startPoint x: 343, startPoint y: 193, endPoint x: 219, endPoint y: 200, distance: 123.9
click at [219, 200] on div "Address [STREET_ADDRESS]" at bounding box center [404, 163] width 686 height 89
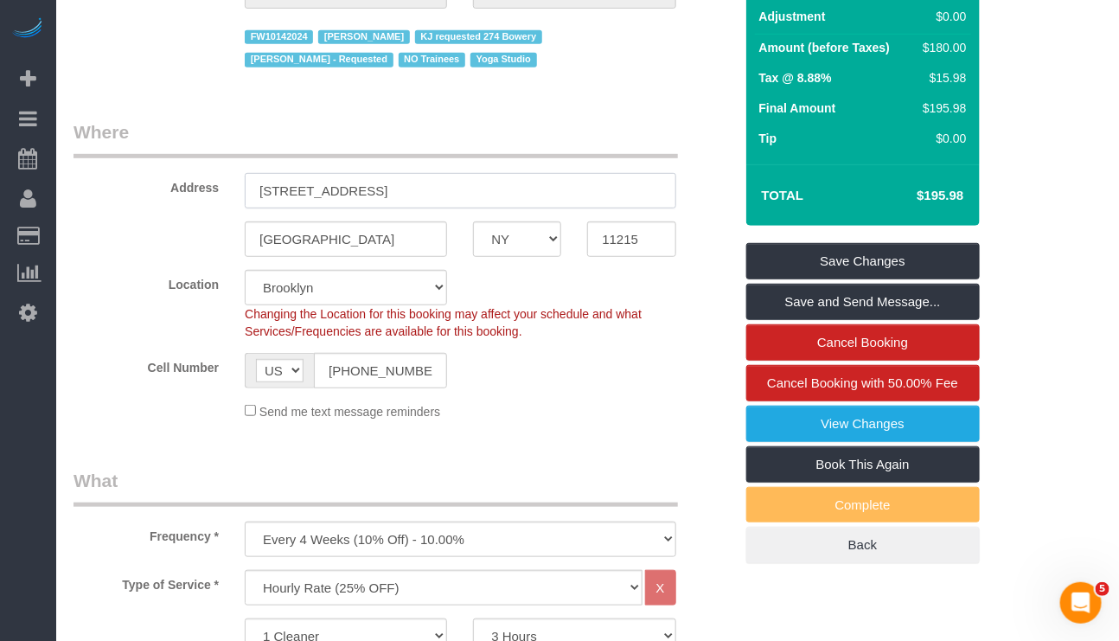
scroll to position [0, 0]
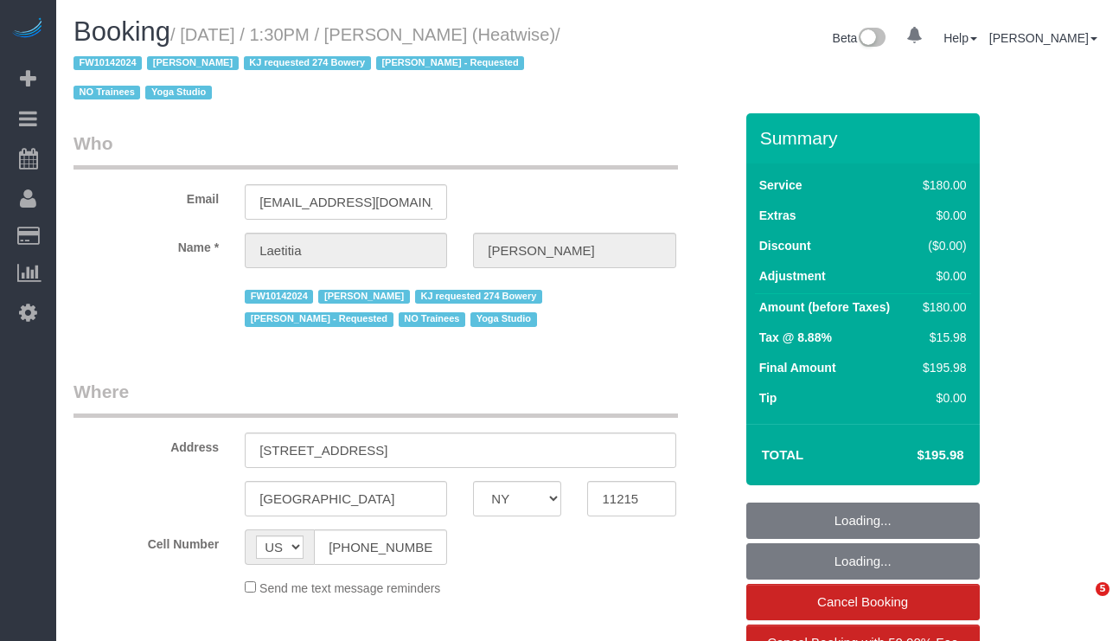
select select "NY"
select select "string:stripe-pm_1RaIPN4VGloSiKo7a9kdhFlp"
select select "number:89"
select select "number:90"
select select "number:15"
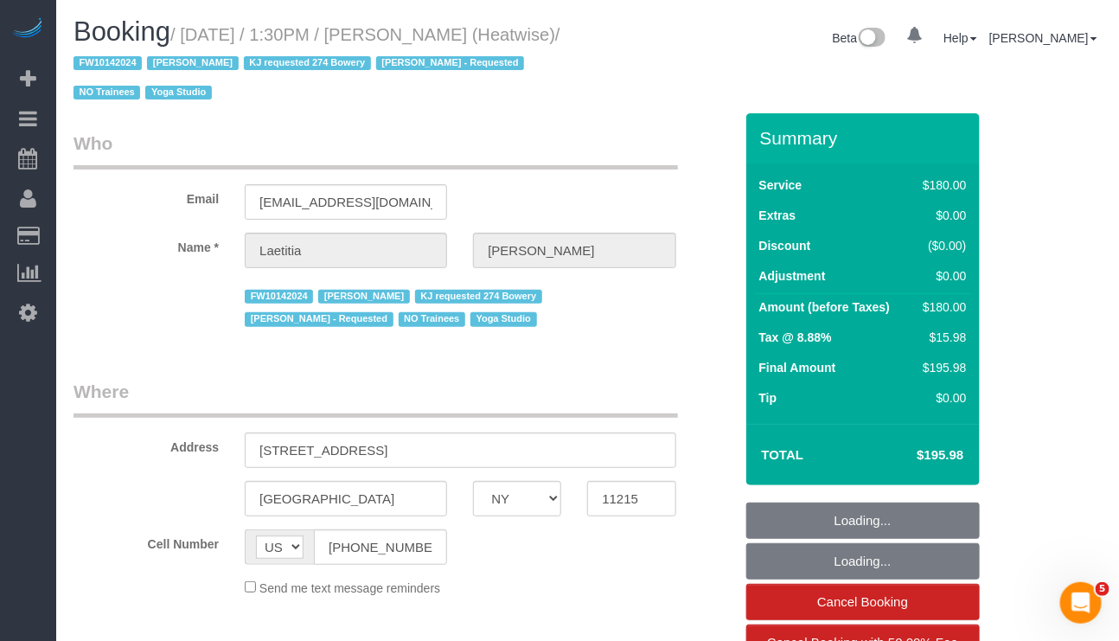
select select "number:7"
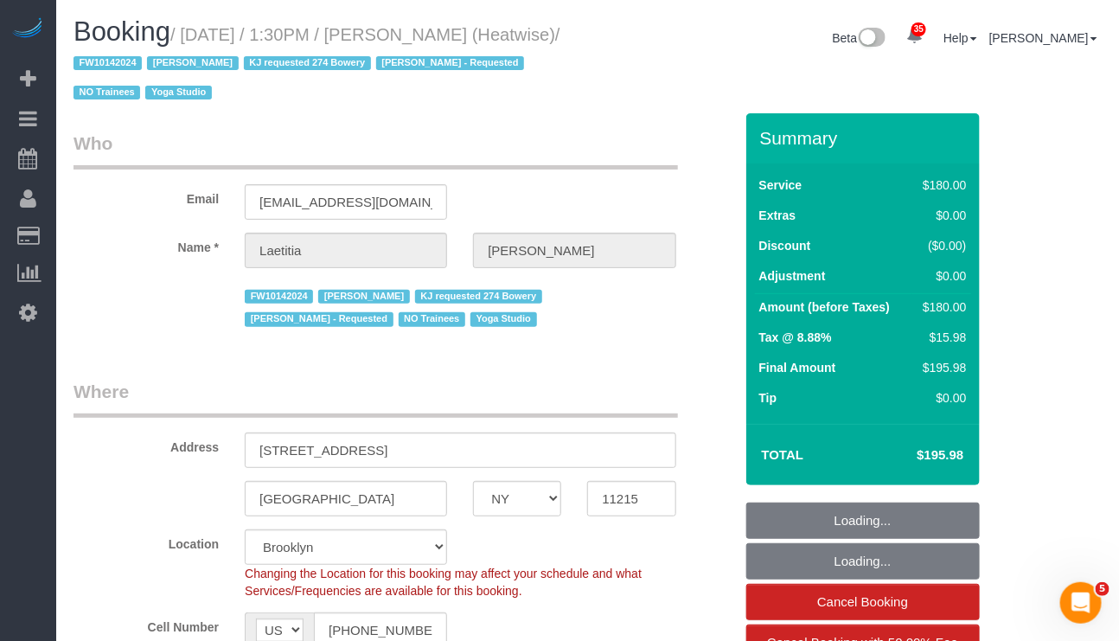
select select "object:990"
select select "180"
select select "object:1672"
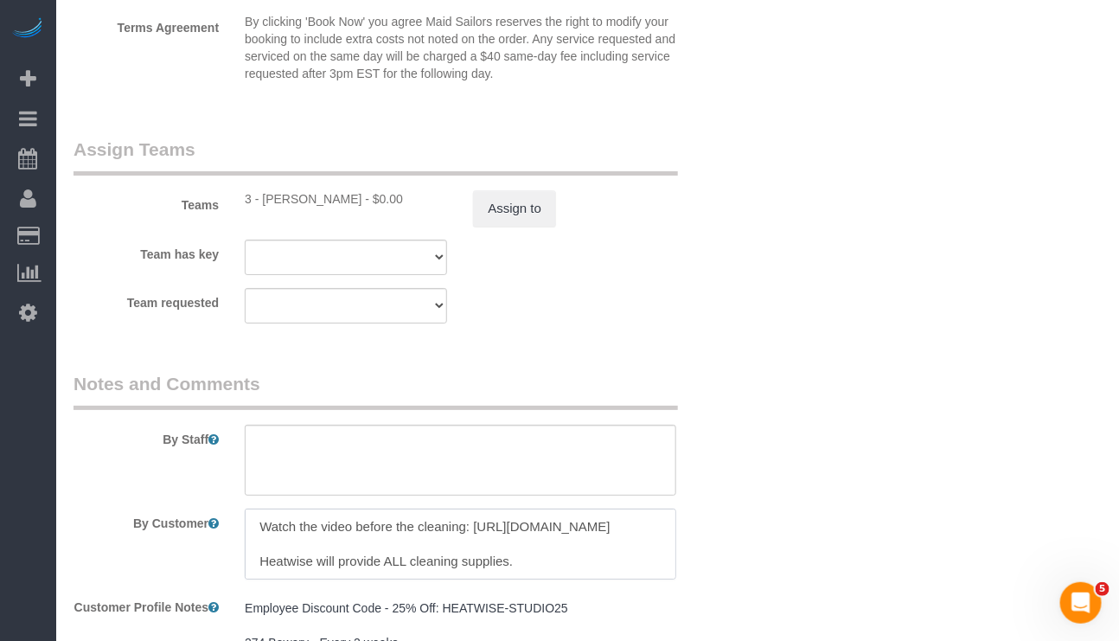
scroll to position [48, 0]
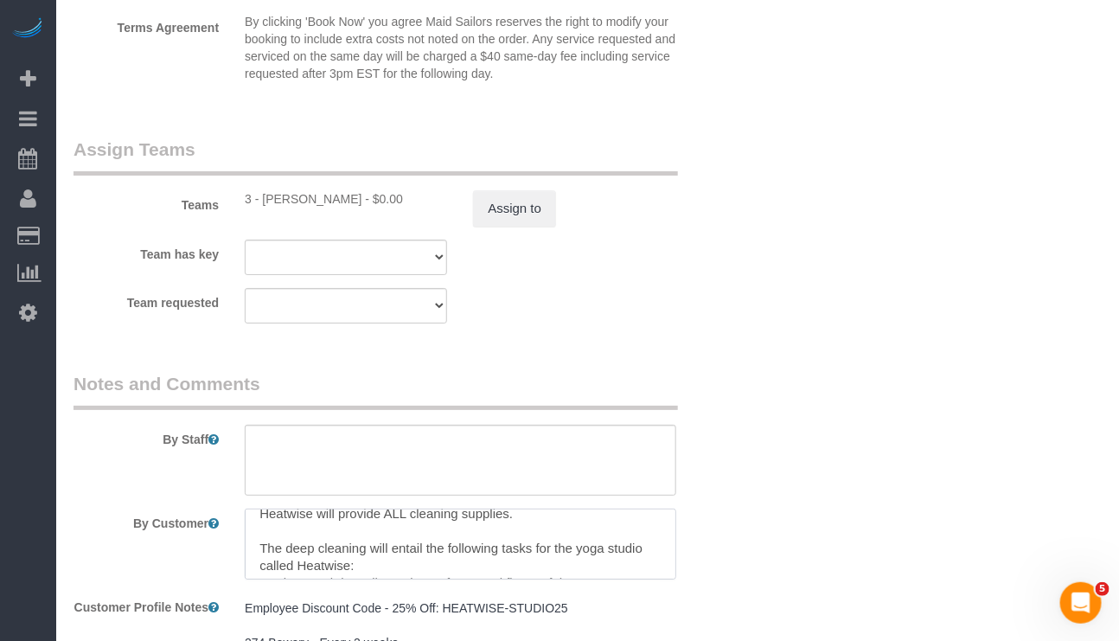
drag, startPoint x: 254, startPoint y: 561, endPoint x: 517, endPoint y: 567, distance: 263.1
click at [517, 567] on textarea at bounding box center [460, 544] width 431 height 71
click at [580, 532] on textarea at bounding box center [460, 544] width 431 height 71
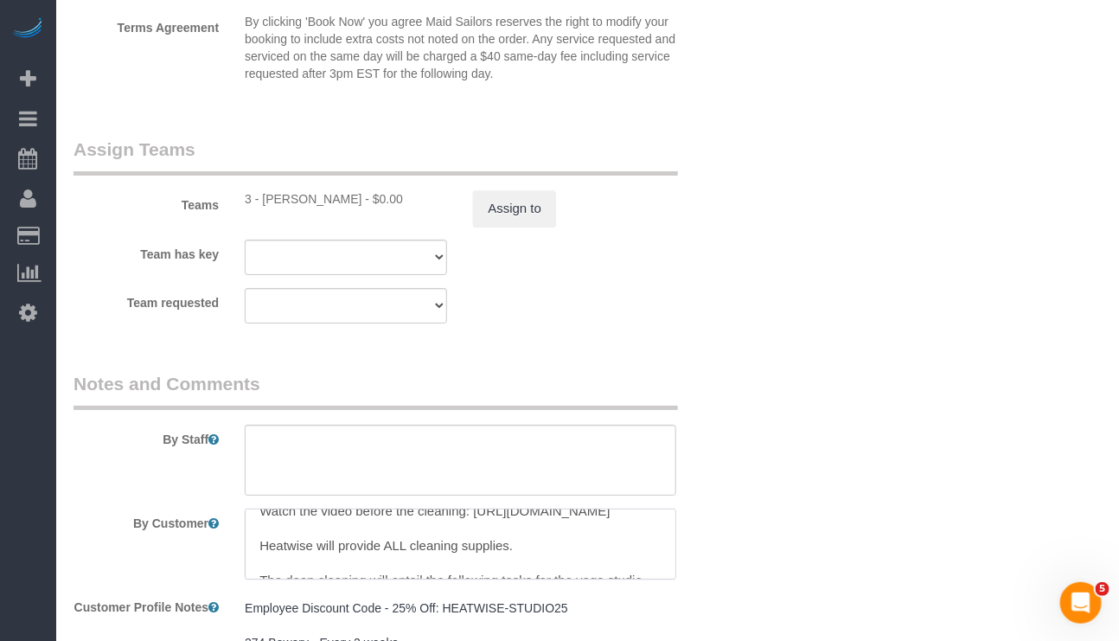
scroll to position [0, 0]
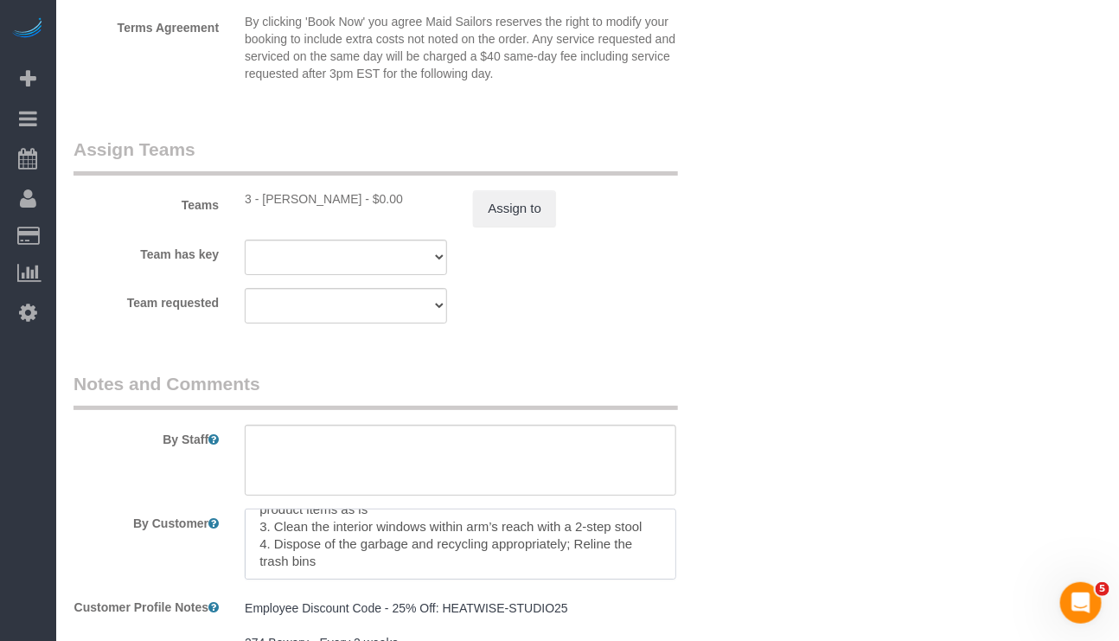
drag, startPoint x: 579, startPoint y: 574, endPoint x: 405, endPoint y: 564, distance: 174.2
click at [405, 564] on textarea at bounding box center [460, 544] width 431 height 71
drag, startPoint x: 299, startPoint y: 568, endPoint x: 914, endPoint y: 372, distance: 645.7
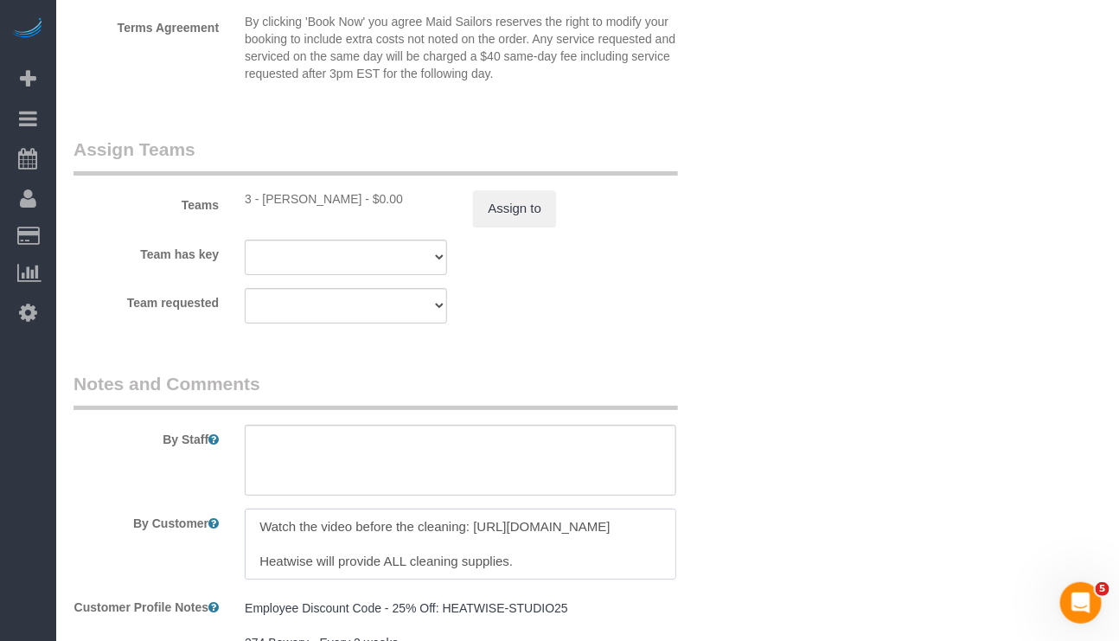
click at [433, 554] on textarea at bounding box center [460, 544] width 431 height 71
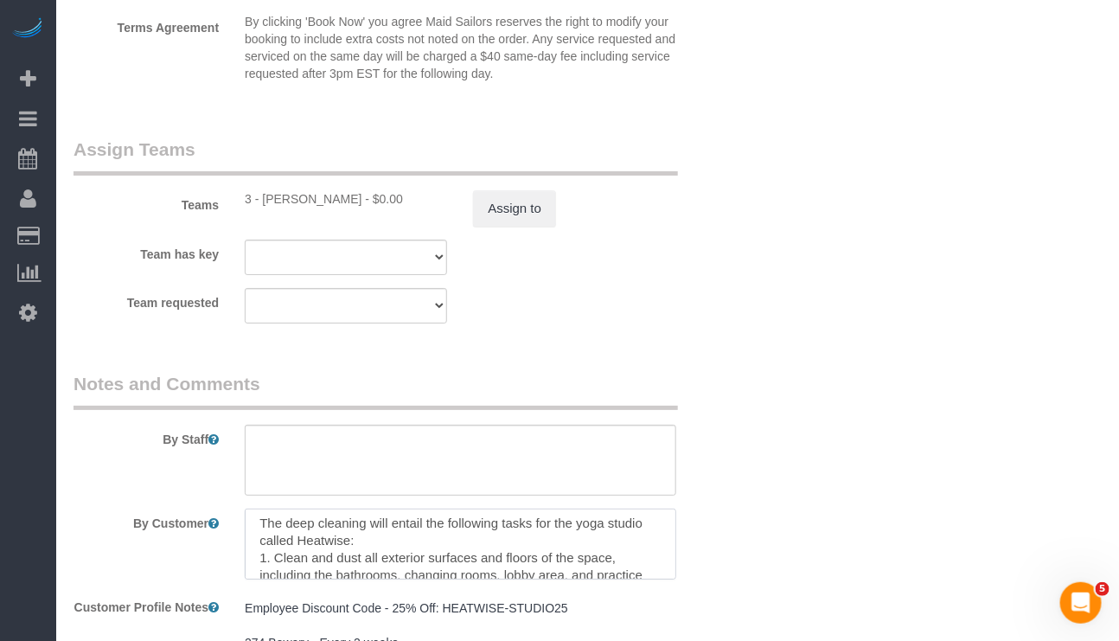
scroll to position [112, 0]
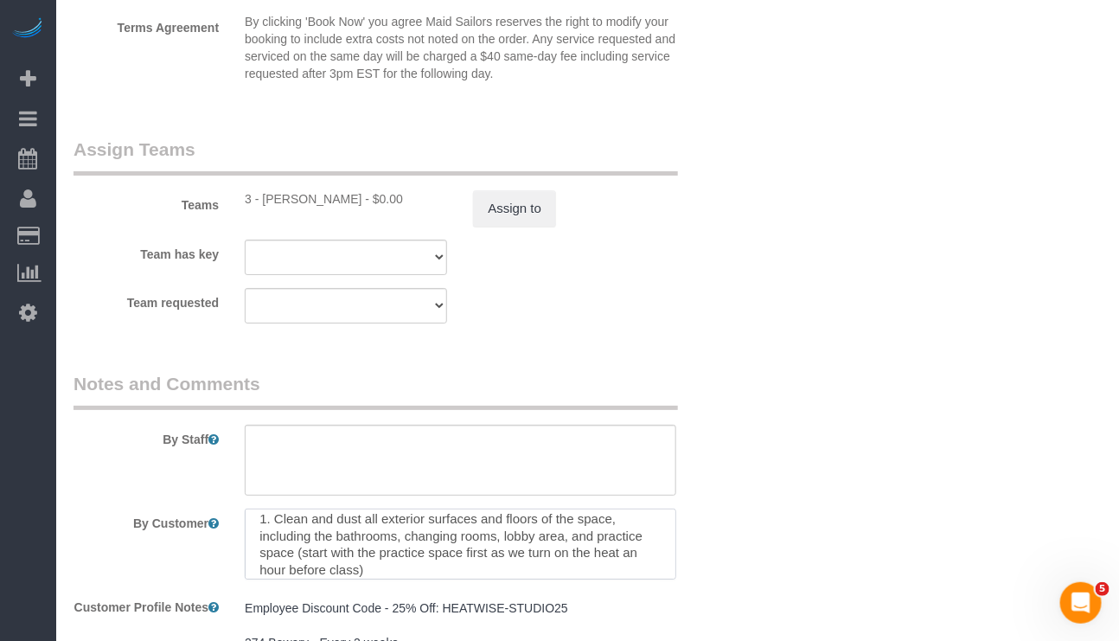
drag, startPoint x: 576, startPoint y: 568, endPoint x: 459, endPoint y: 546, distance: 118.9
click at [459, 550] on textarea at bounding box center [460, 544] width 431 height 71
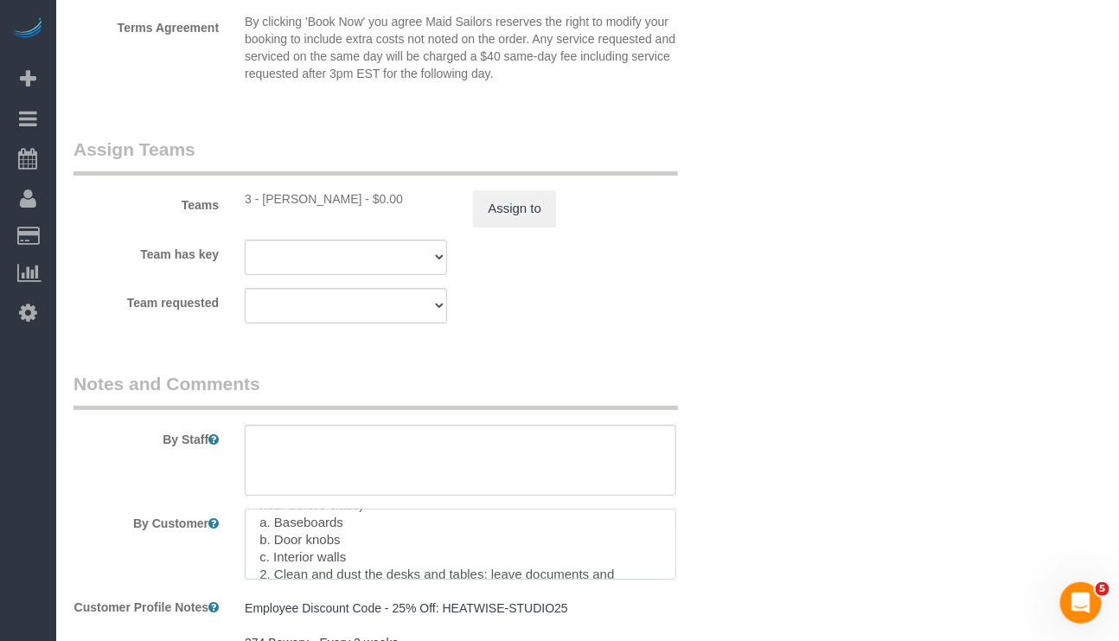
scroll to position [0, 0]
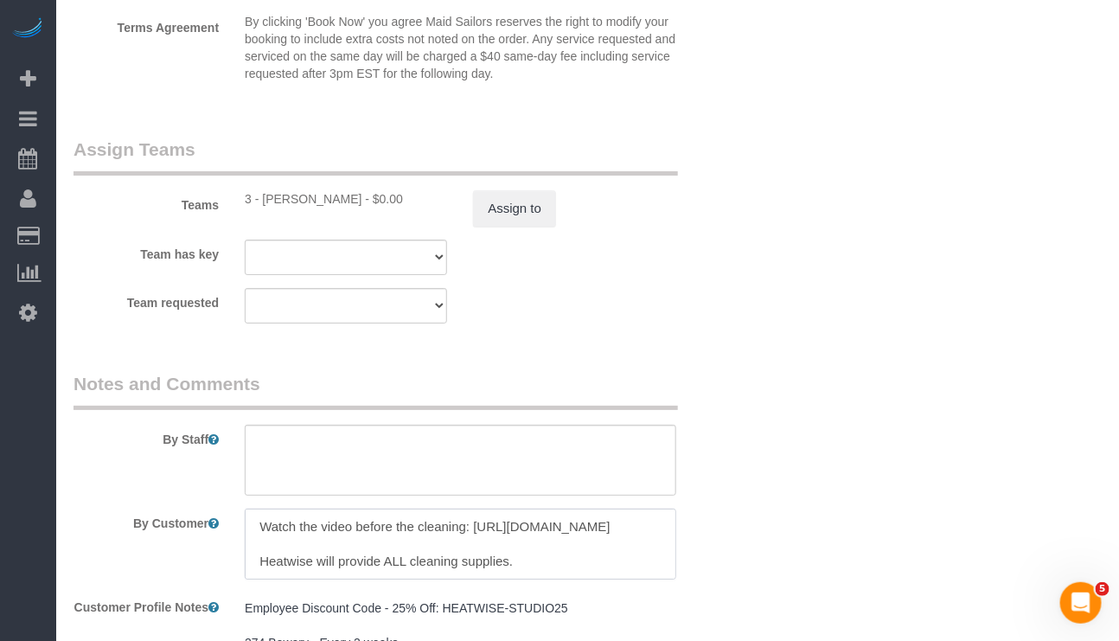
drag, startPoint x: 253, startPoint y: 554, endPoint x: 577, endPoint y: 561, distance: 324.5
click at [577, 561] on textarea at bounding box center [460, 544] width 431 height 71
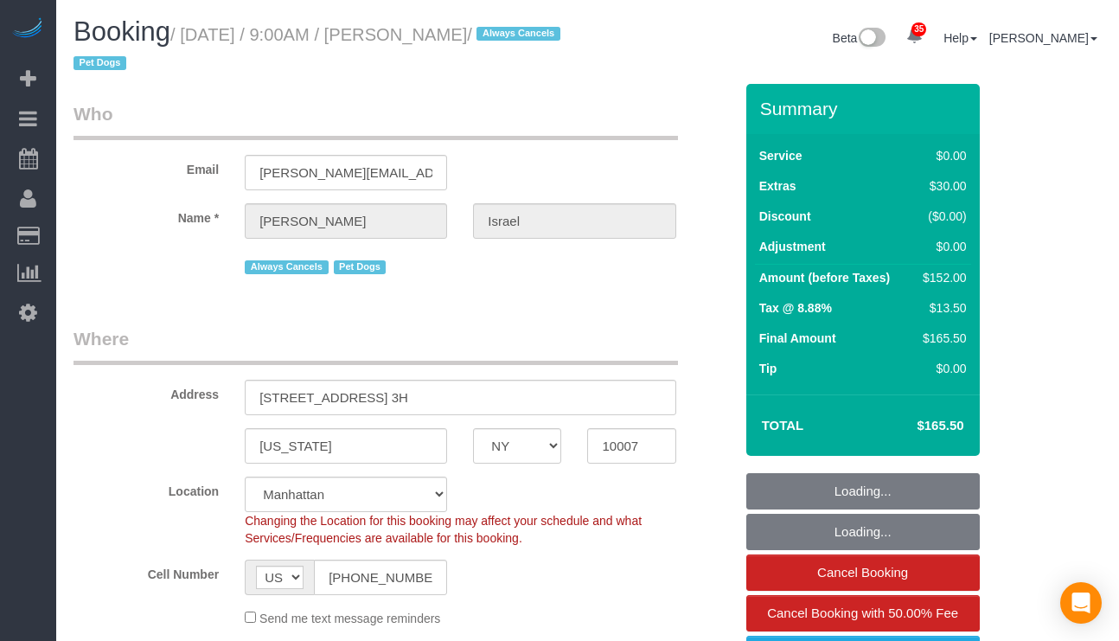
select select "NY"
select select "number:89"
select select "number:90"
select select "number:13"
select select "number:6"
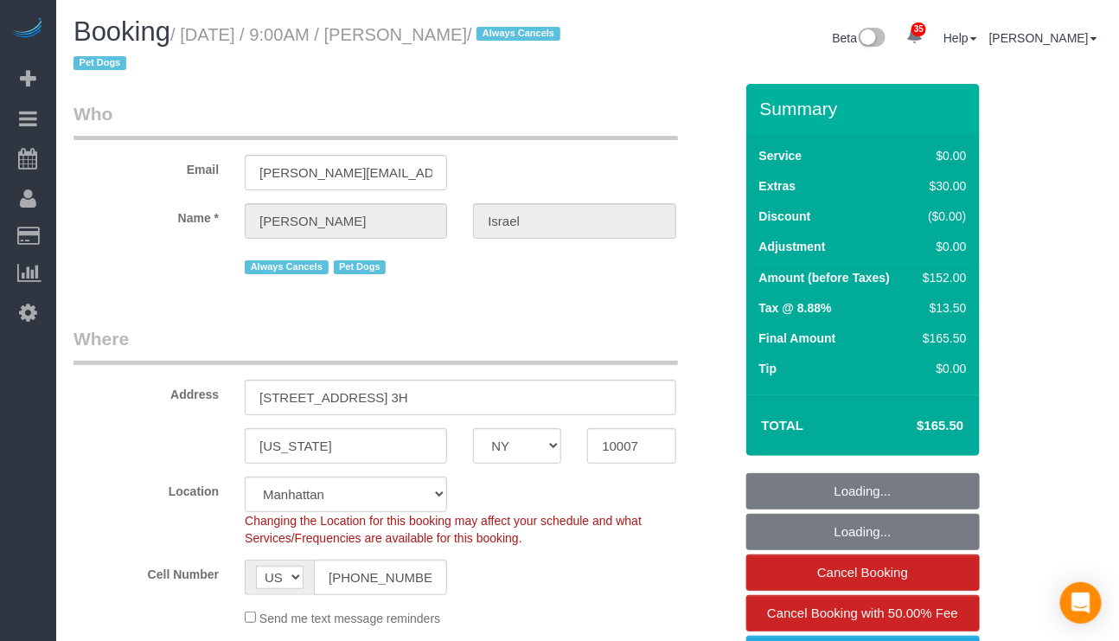
select select "object:991"
select select "string:stripe-pm_1QEtfF4VGloSiKo765AopLp7"
select select "1"
select select "spot1"
select select "object:1105"
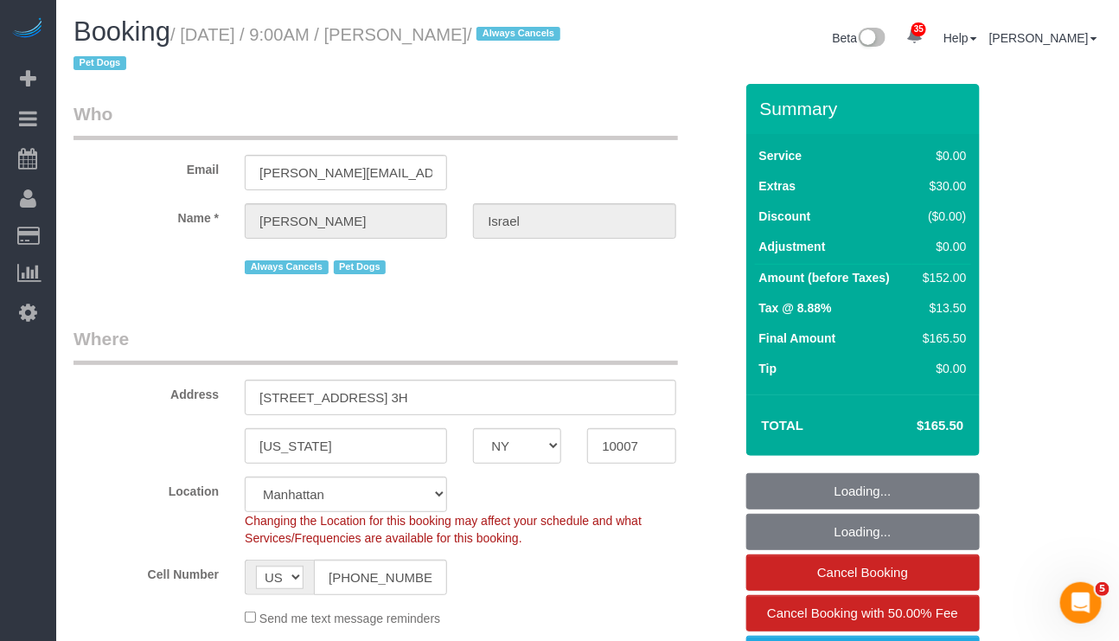
select select "1"
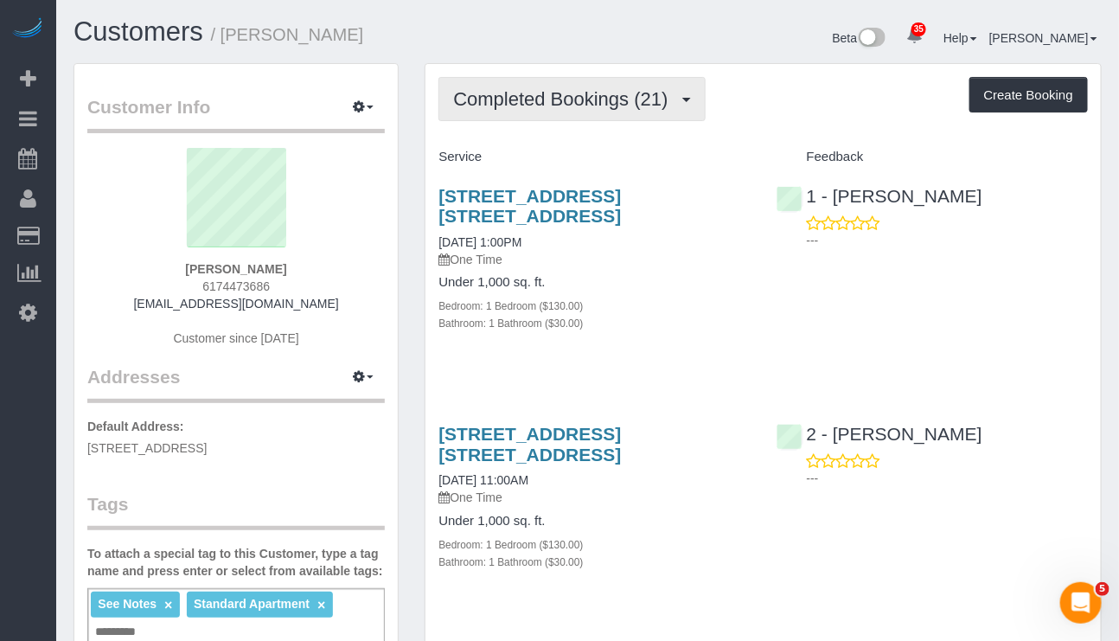
click at [621, 107] on span "Completed Bookings (21)" at bounding box center [564, 99] width 223 height 22
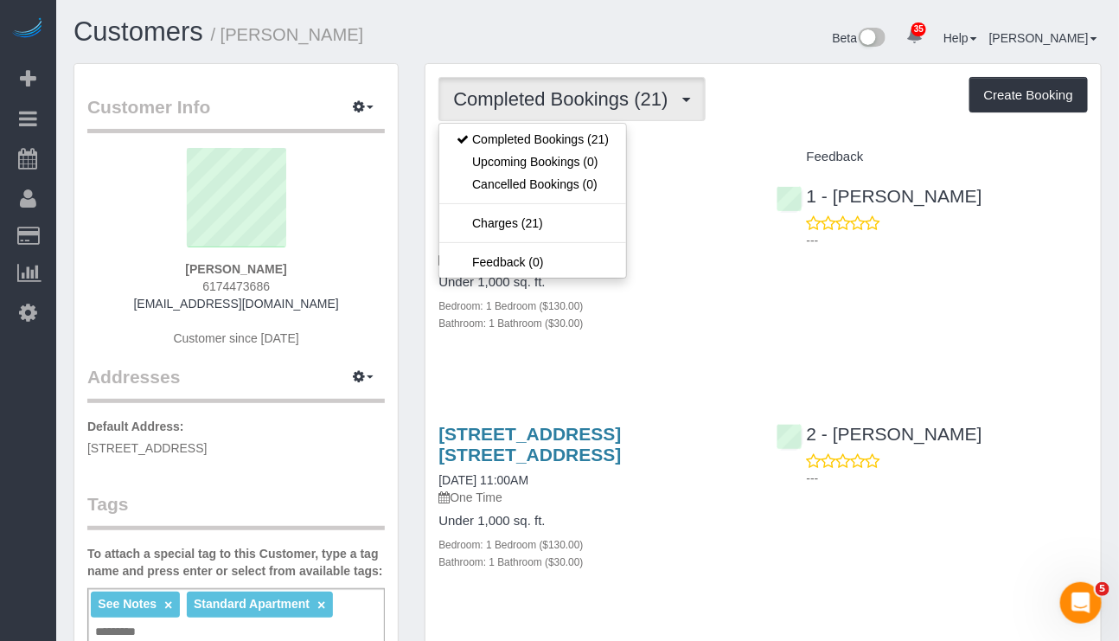
click at [694, 166] on div "Service" at bounding box center [594, 157] width 337 height 29
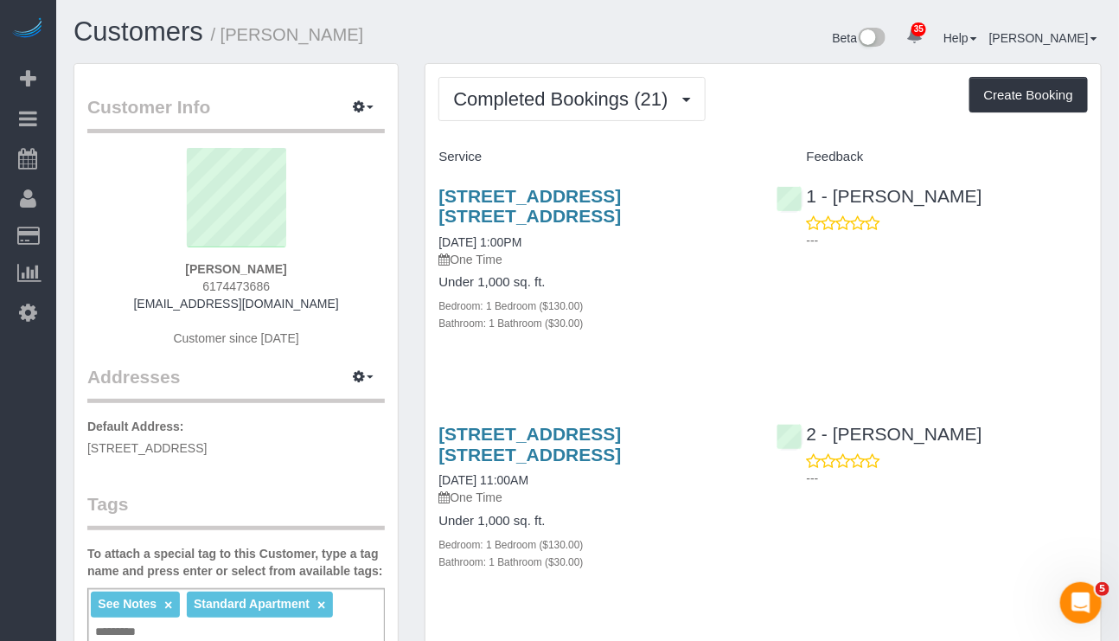
click at [297, 267] on div "[PERSON_NAME] 6174473686 [EMAIL_ADDRESS][DOMAIN_NAME] Customer since [DATE]" at bounding box center [236, 256] width 298 height 216
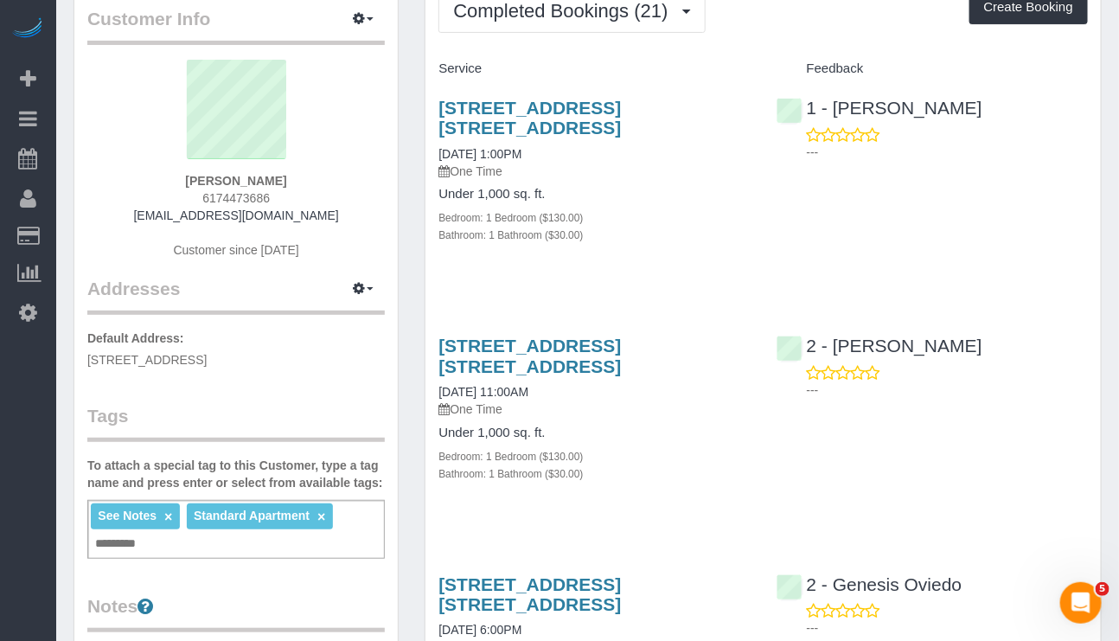
scroll to position [130, 0]
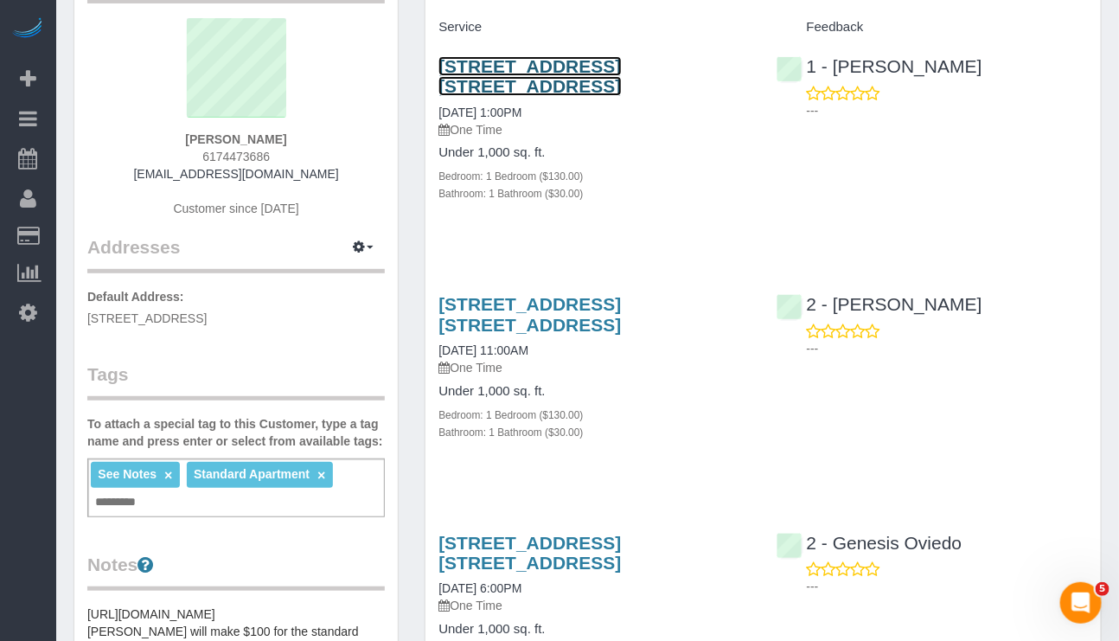
click at [535, 58] on link "544 Union Avenue, Apt. 5u, Brooklyn, NY 11211" at bounding box center [530, 76] width 183 height 40
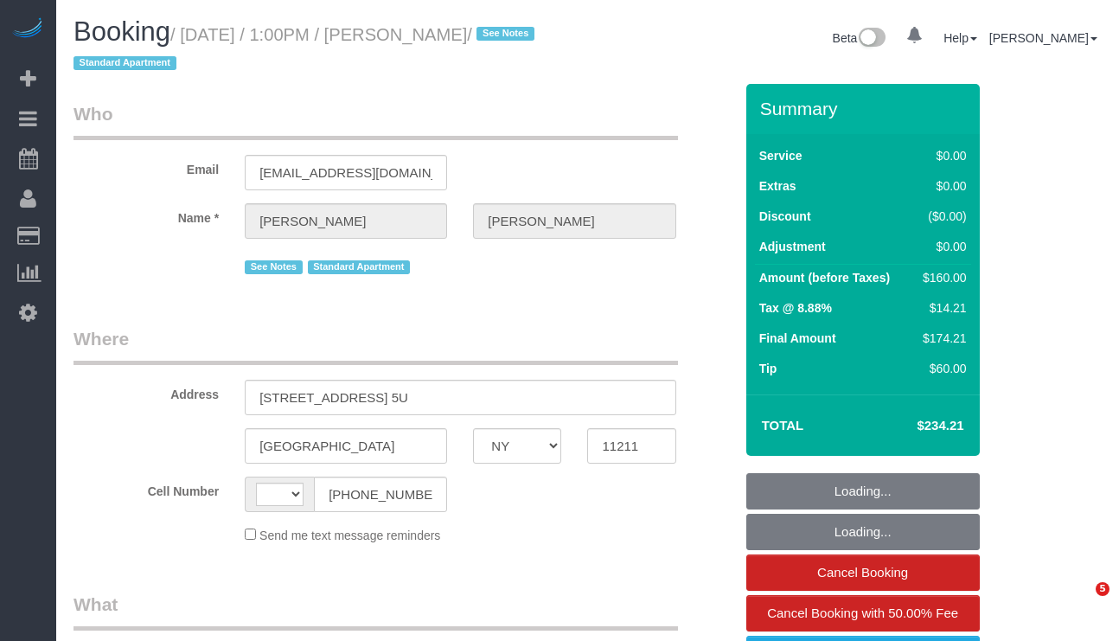
select select "NY"
select select "object:581"
select select "number:57"
select select "number:77"
select select "number:15"
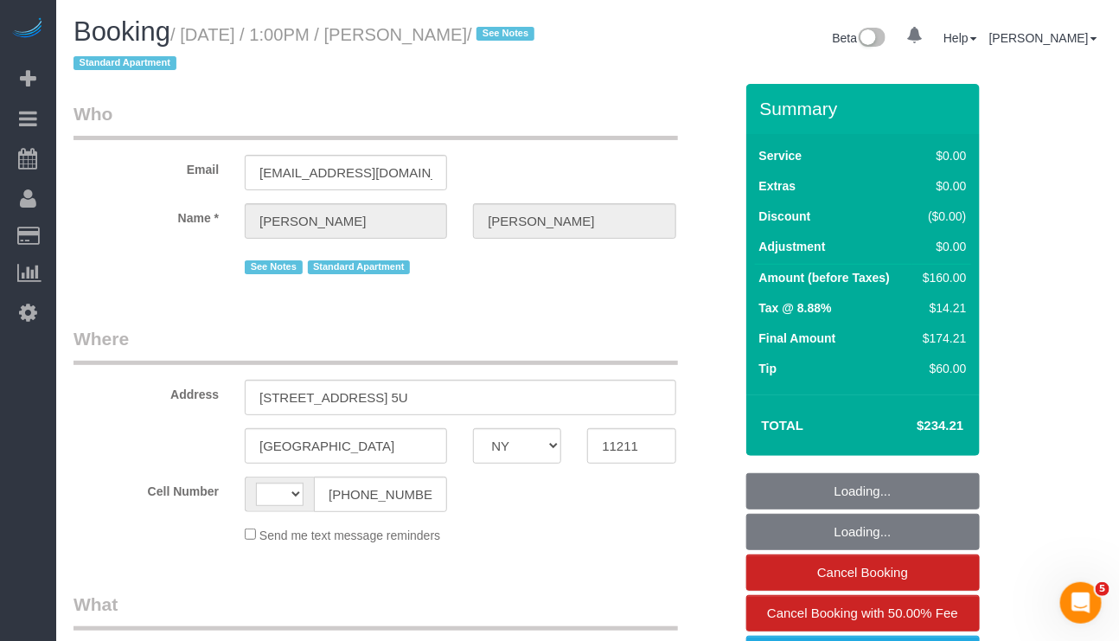
select select "number:6"
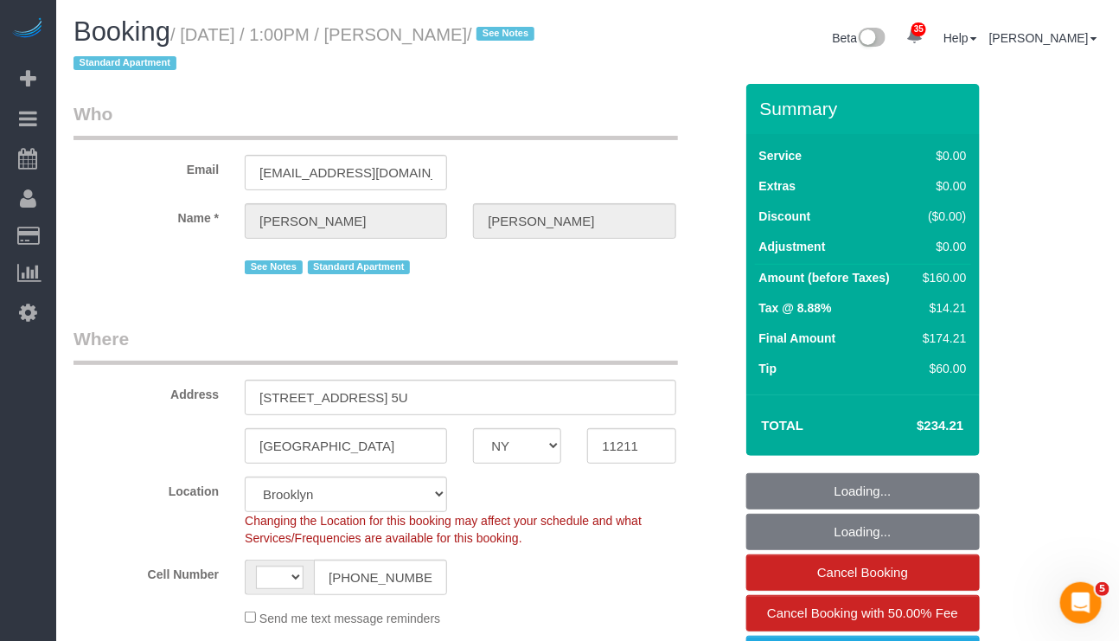
select select "string:[GEOGRAPHIC_DATA]"
select select "string:stripe-pm_1Rv6aJ4VGloSiKo7WRraLehv"
select select "1"
select select "object:1082"
select select "spot1"
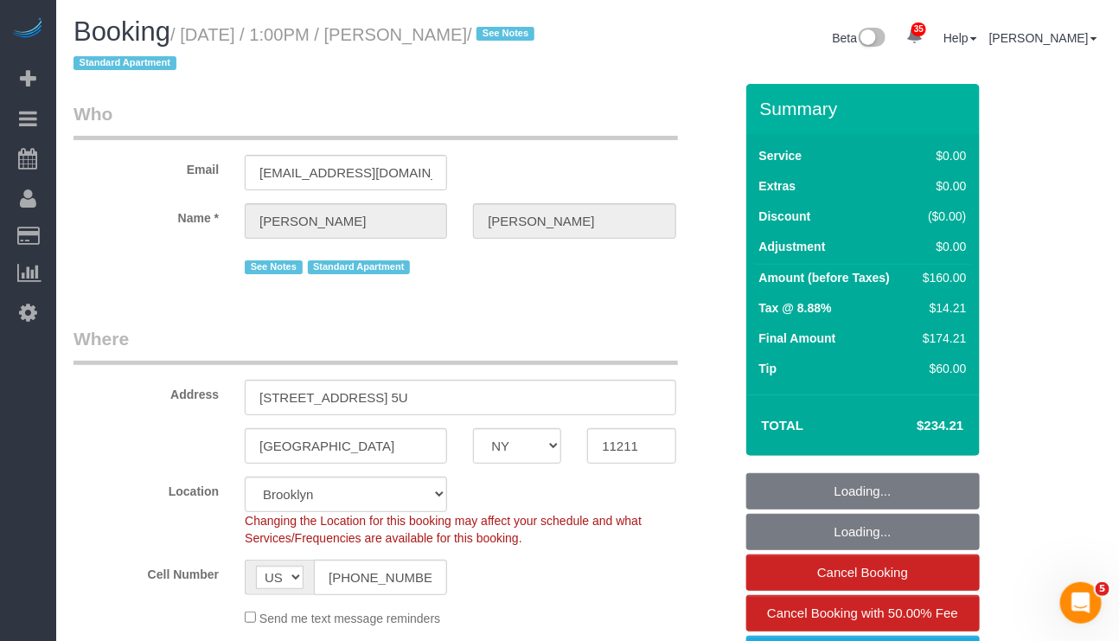
select select "1"
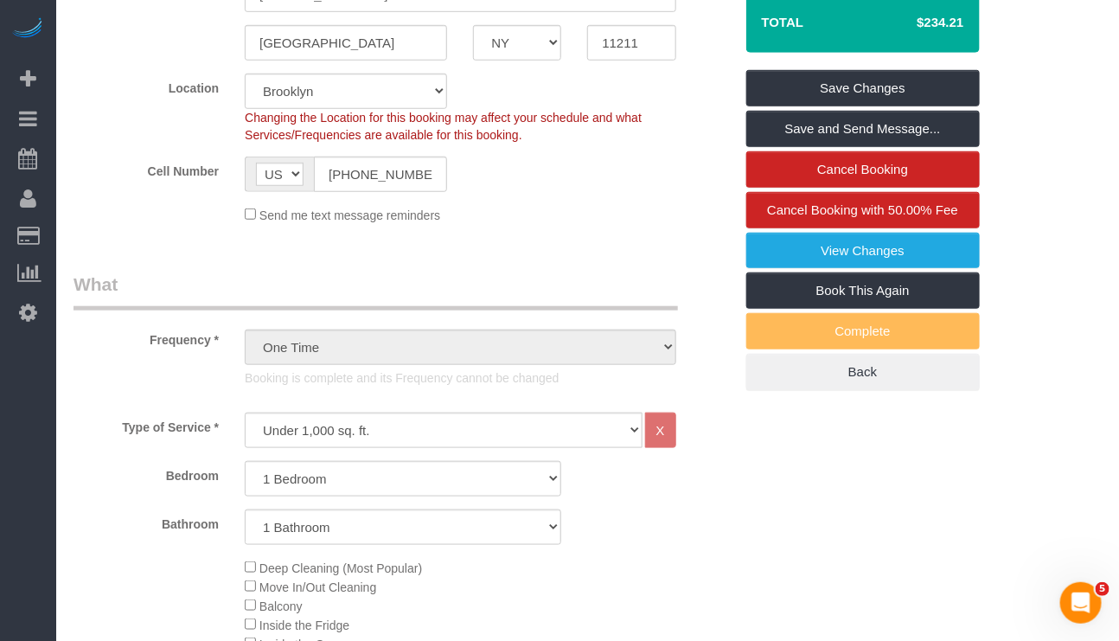
scroll to position [389, 0]
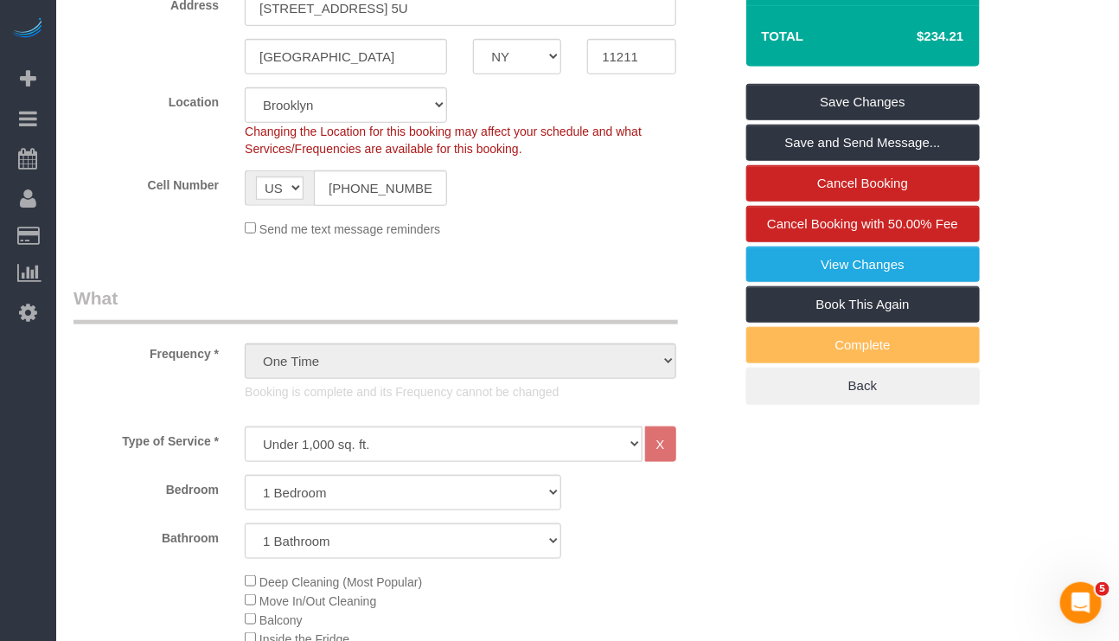
click at [650, 515] on div "Bedroom Studio 1 Bedroom 2 Bedrooms 3 Bedrooms Bathroom 1 Bathroom 2 Bathrooms" at bounding box center [404, 517] width 660 height 84
